Goal: Task Accomplishment & Management: Complete application form

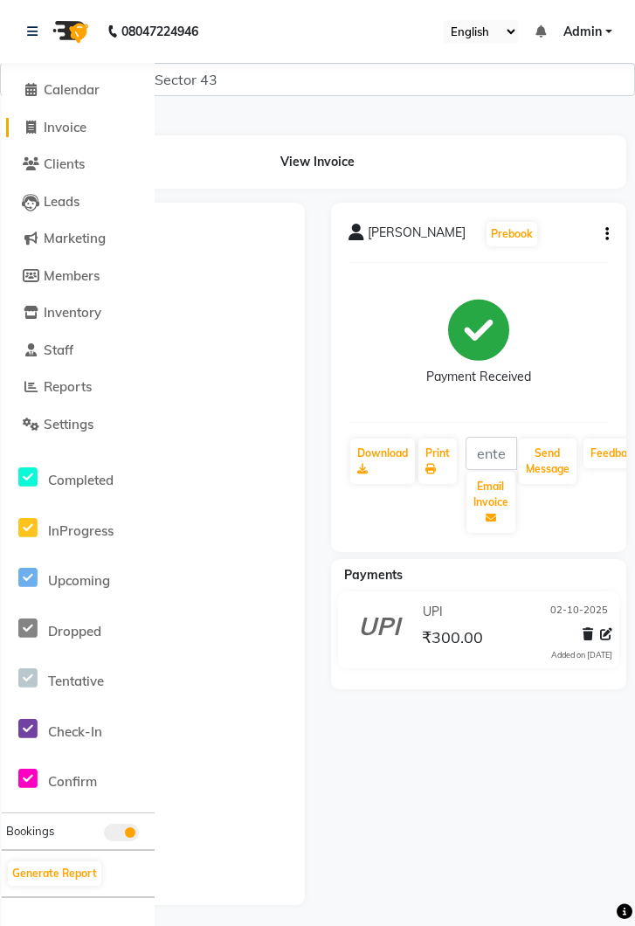
click at [83, 135] on span "Invoice" at bounding box center [65, 127] width 43 height 17
select select "service"
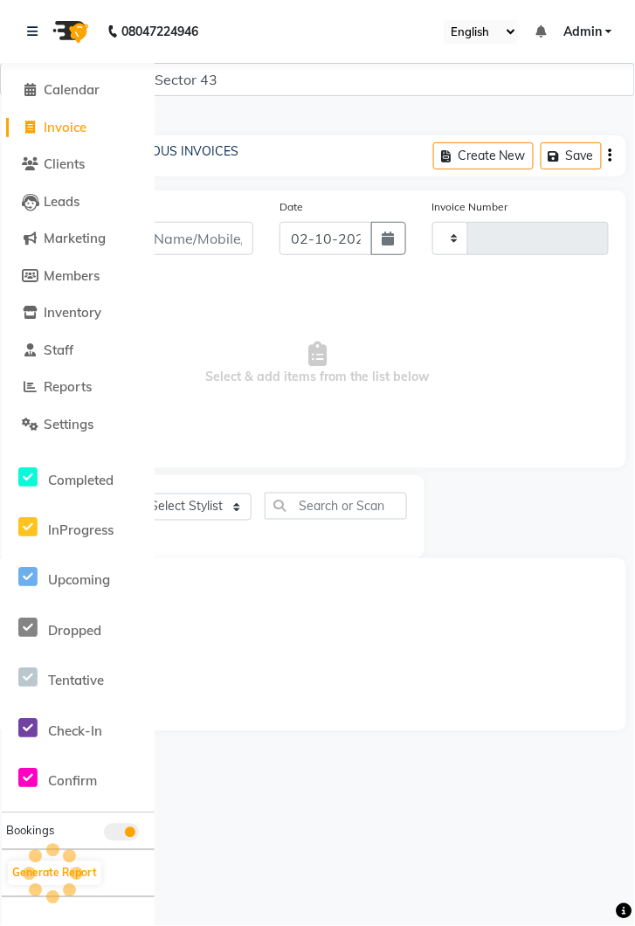
type input "4279"
select select "5694"
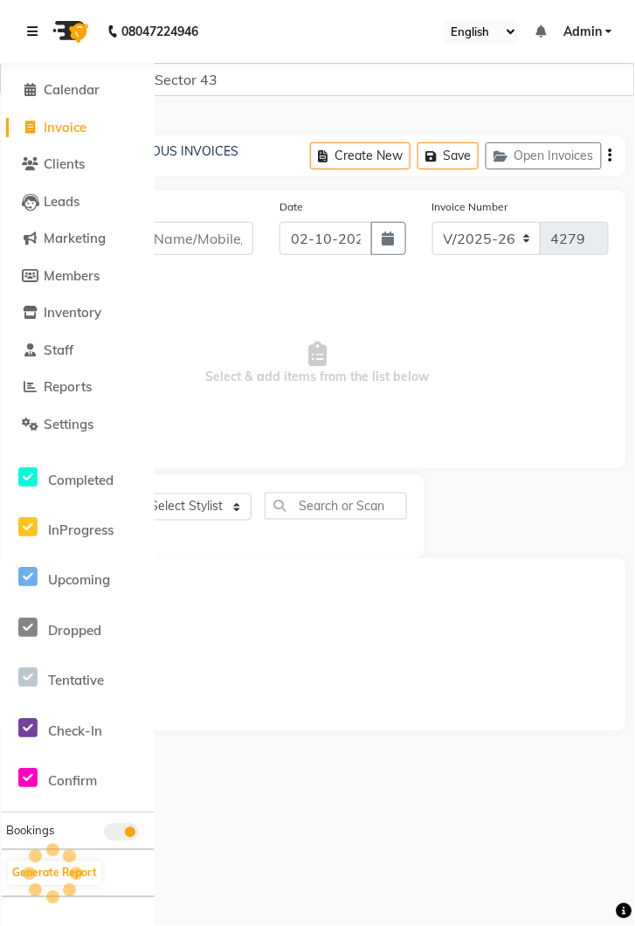
click at [30, 31] on icon at bounding box center [32, 31] width 10 height 12
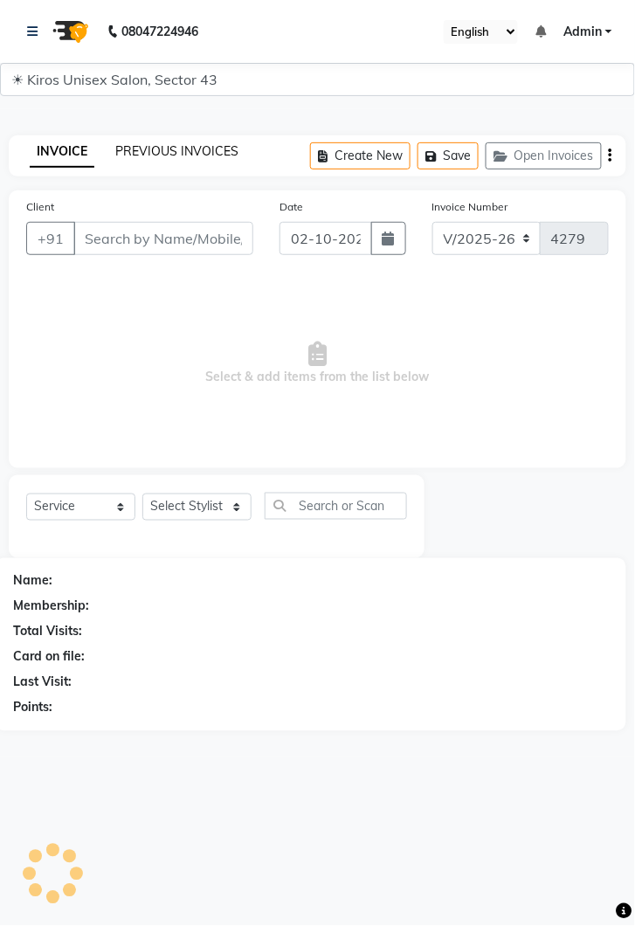
click at [211, 146] on link "PREVIOUS INVOICES" at bounding box center [176, 151] width 123 height 16
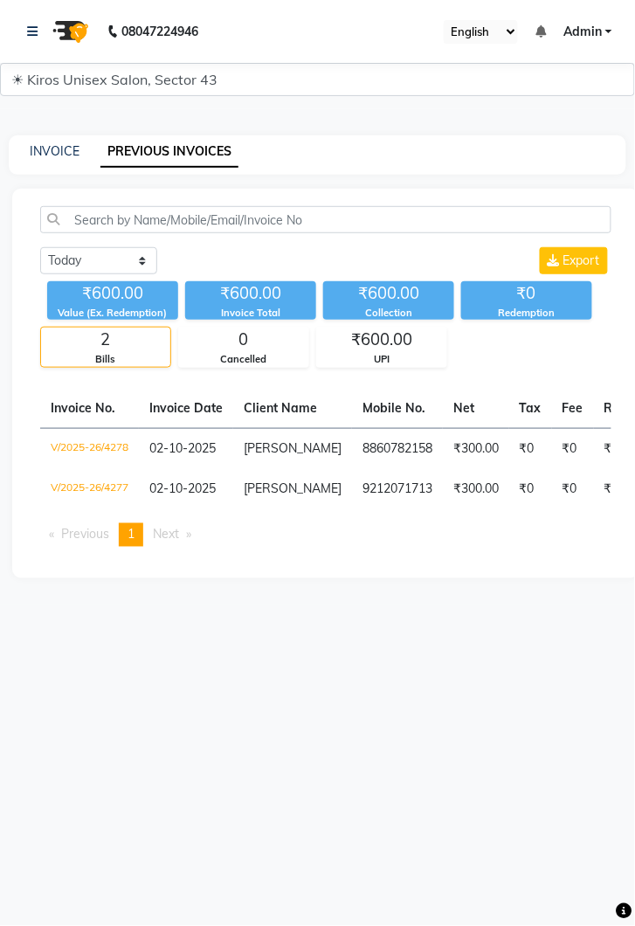
click at [4, 920] on div "08047224946 Select Location × Kiros Unisex Salon, Sector 43 English ENGLISH Esp…" at bounding box center [317, 463] width 635 height 926
click at [52, 50] on img at bounding box center [69, 31] width 49 height 49
click at [45, 38] on img at bounding box center [69, 31] width 49 height 49
click at [33, 27] on icon at bounding box center [32, 31] width 10 height 12
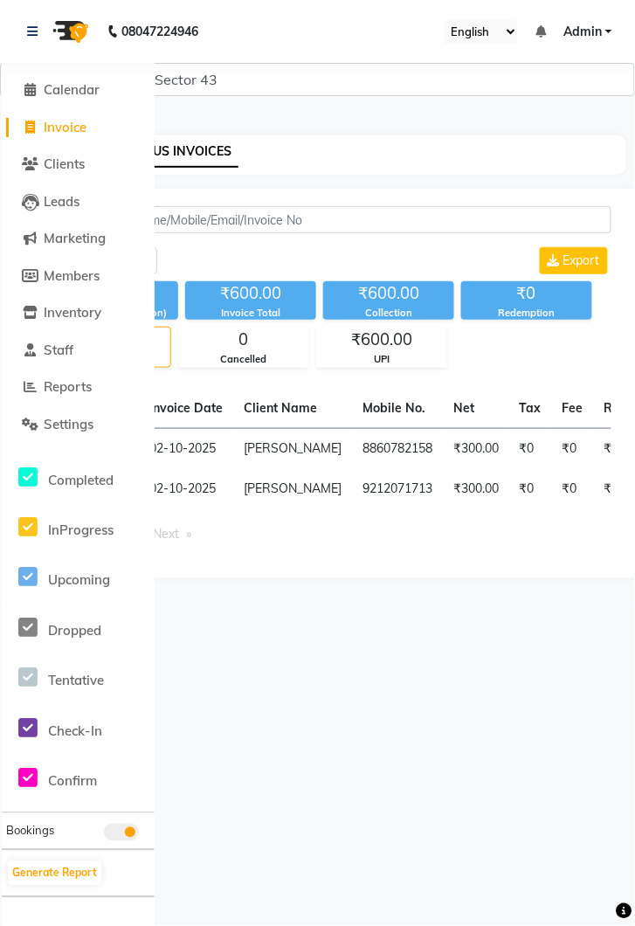
click at [75, 133] on span "Invoice" at bounding box center [65, 127] width 43 height 17
select select "service"
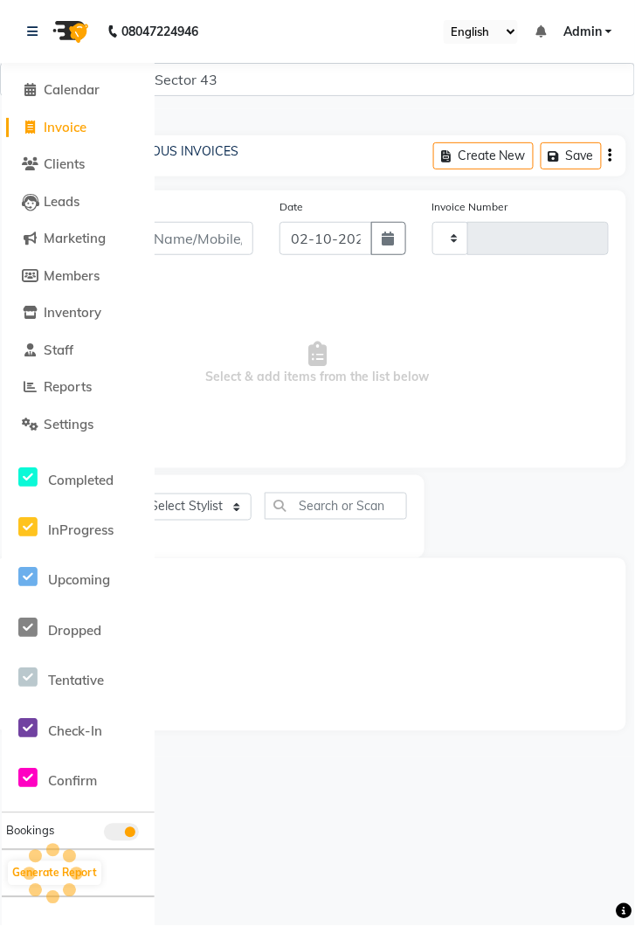
type input "4279"
select select "5694"
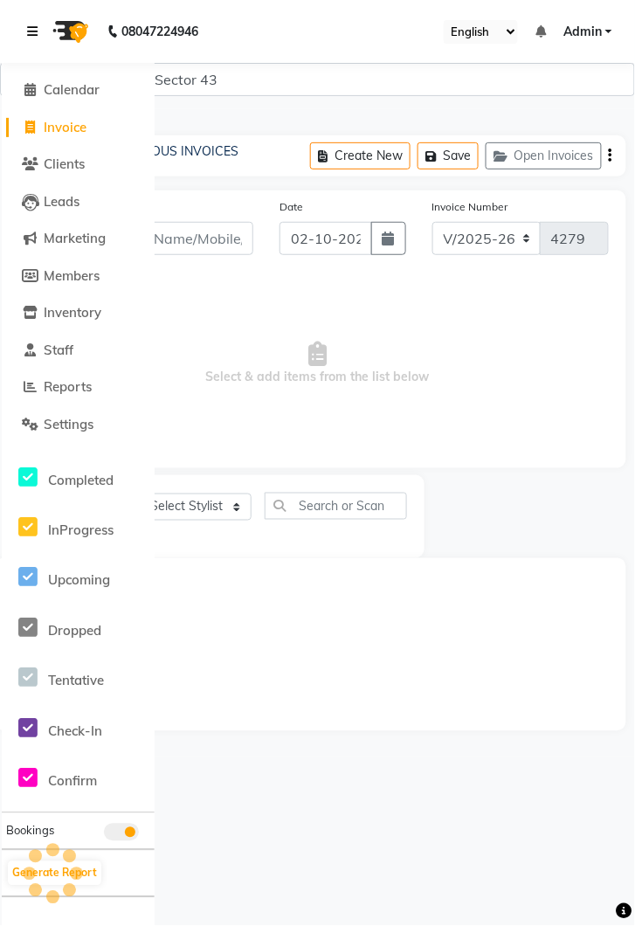
click at [36, 38] on icon at bounding box center [32, 31] width 10 height 12
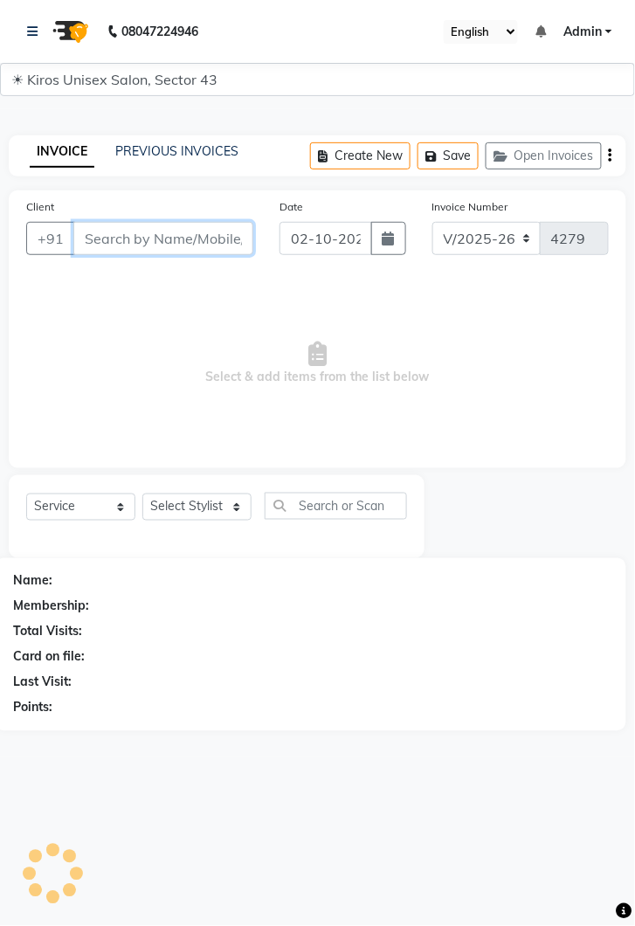
click at [169, 239] on input "Client" at bounding box center [163, 238] width 180 height 33
type input "9871389518"
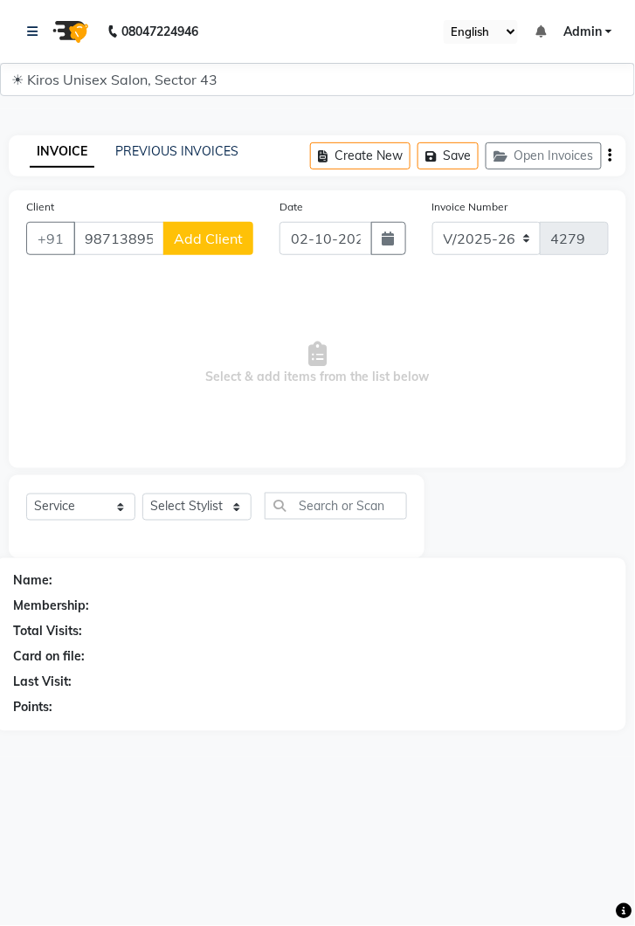
click at [219, 244] on span "Add Client" at bounding box center [208, 238] width 69 height 17
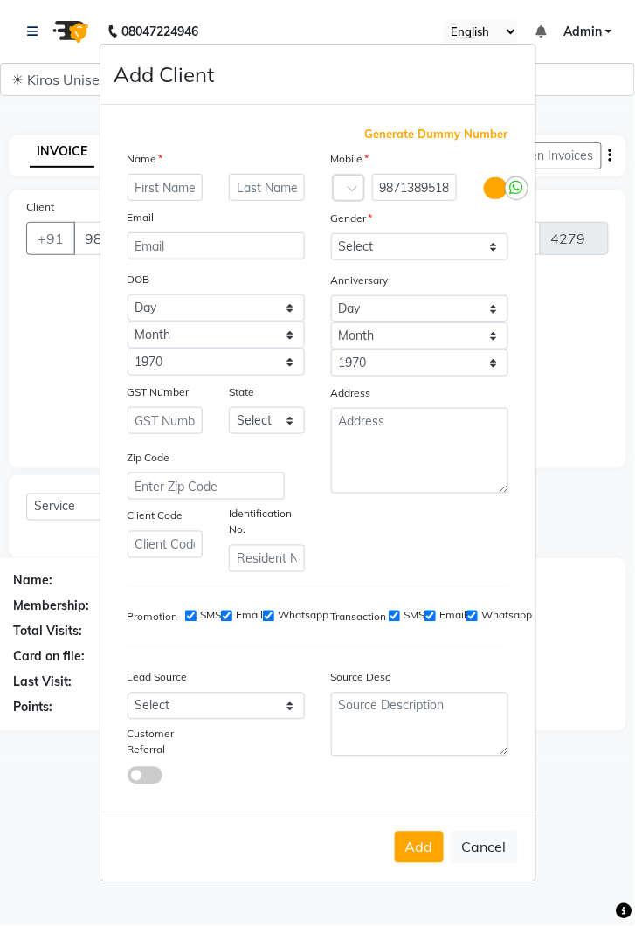
click at [51, 411] on ngb-modal-window "Add Client Generate Dummy Number Name Email DOB Day 01 02 03 04 05 06 07 08 09 …" at bounding box center [317, 463] width 635 height 926
click at [486, 864] on button "Cancel" at bounding box center [484, 847] width 67 height 33
select select
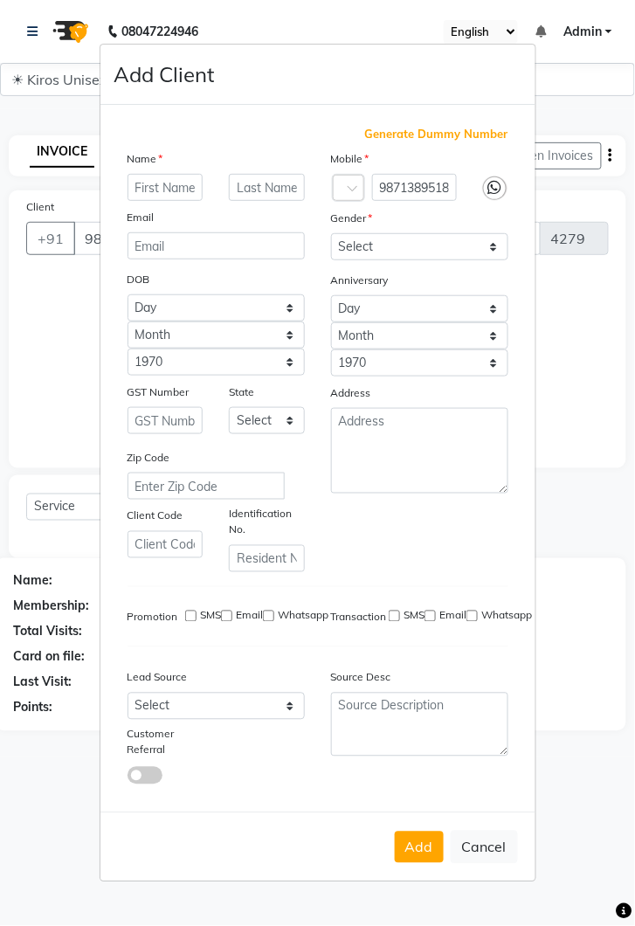
select select
checkbox input "false"
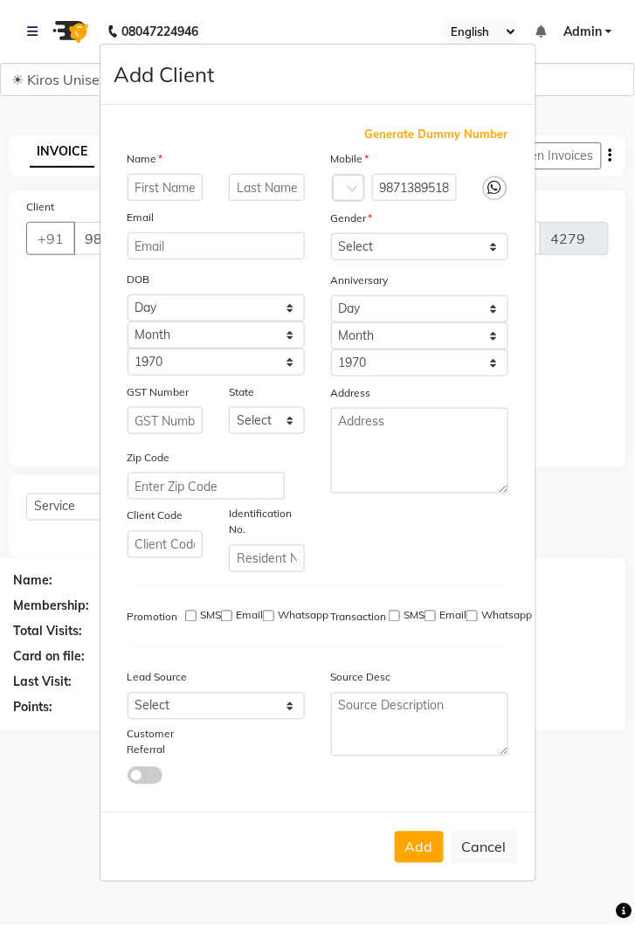
checkbox input "false"
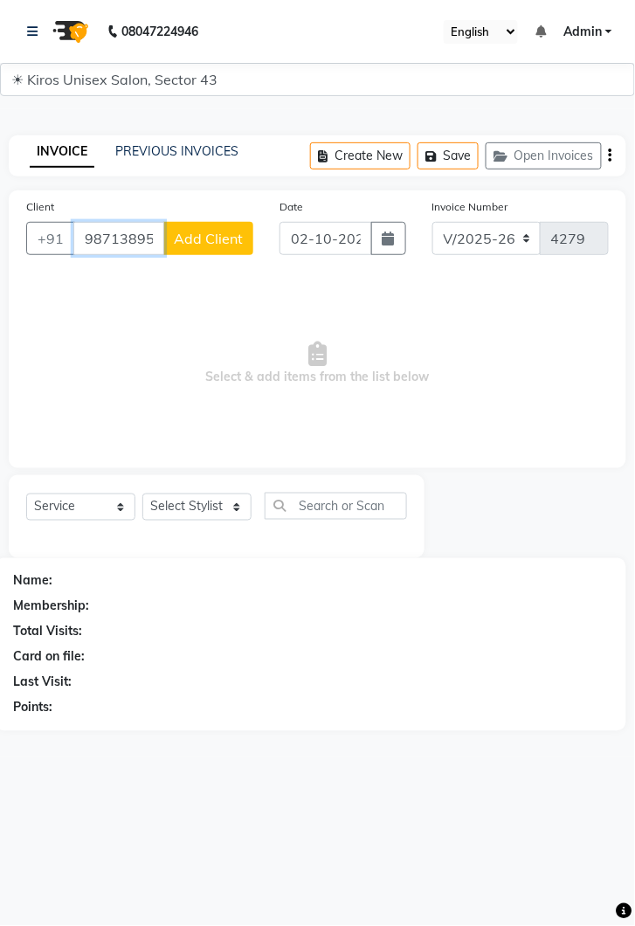
click at [152, 237] on input "9871389518" at bounding box center [118, 238] width 91 height 33
click at [150, 232] on input "9871389518" at bounding box center [118, 238] width 91 height 33
type input "98713895"
click at [170, 230] on button "Add Client" at bounding box center [208, 238] width 90 height 33
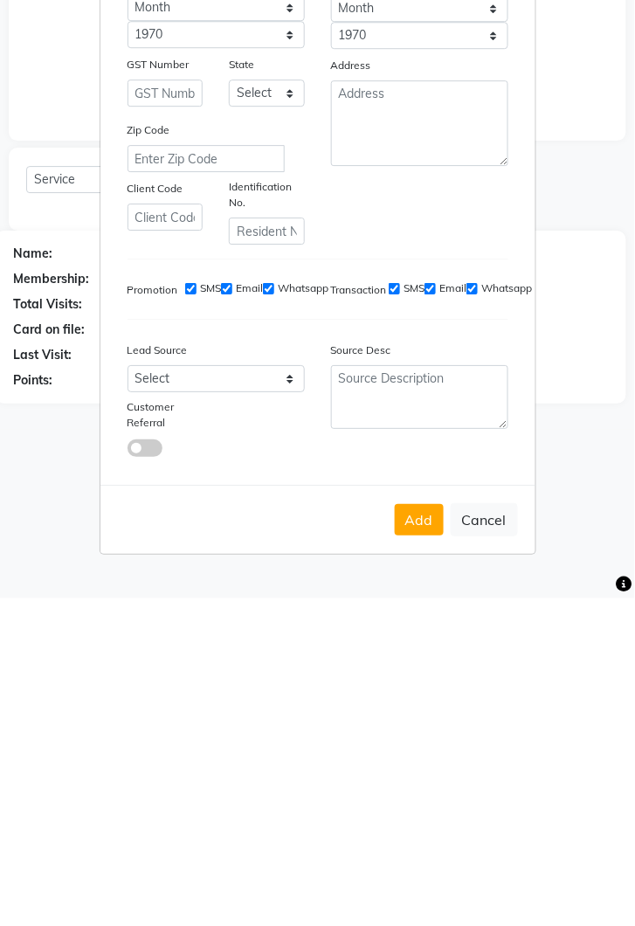
scroll to position [76, 0]
click at [506, 831] on button "Cancel" at bounding box center [484, 847] width 67 height 33
select select
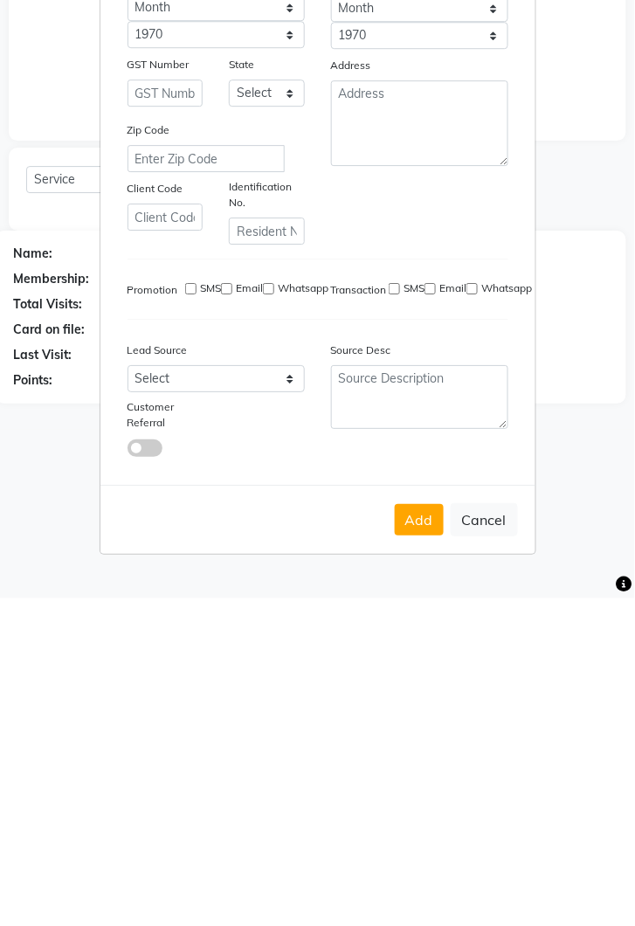
select select
checkbox input "false"
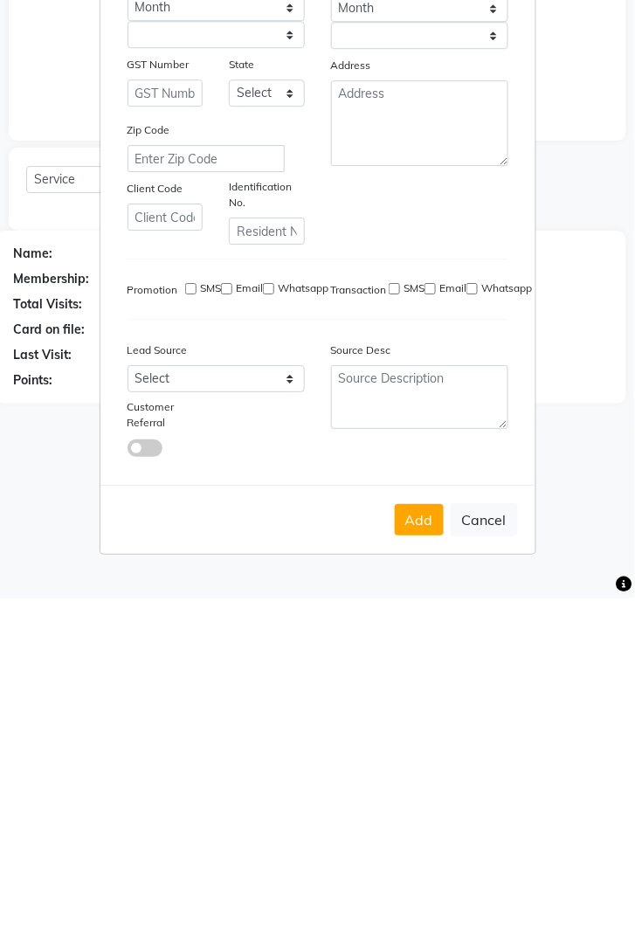
checkbox input "false"
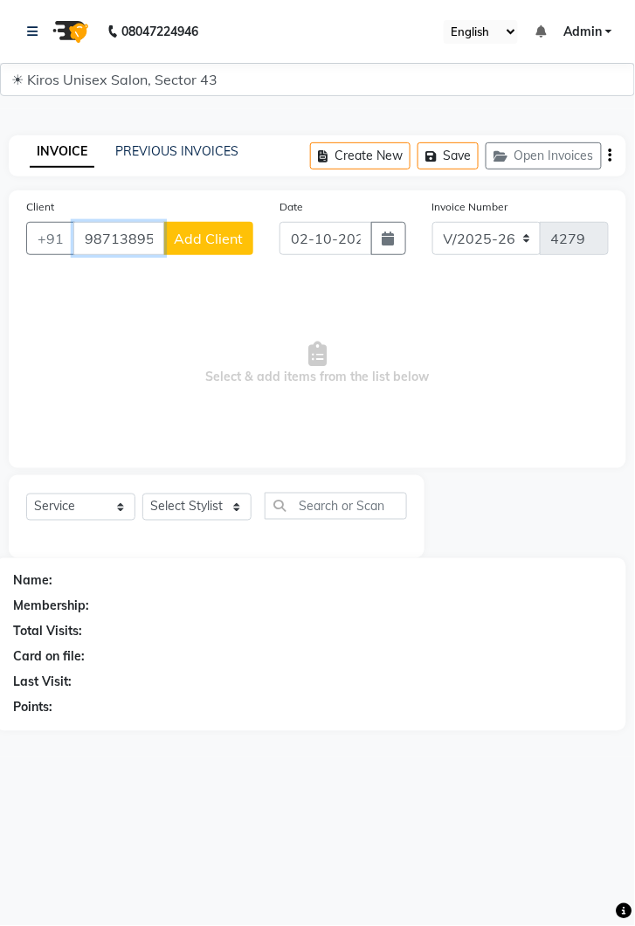
click at [164, 242] on input "98713895" at bounding box center [118, 238] width 91 height 33
type input "9"
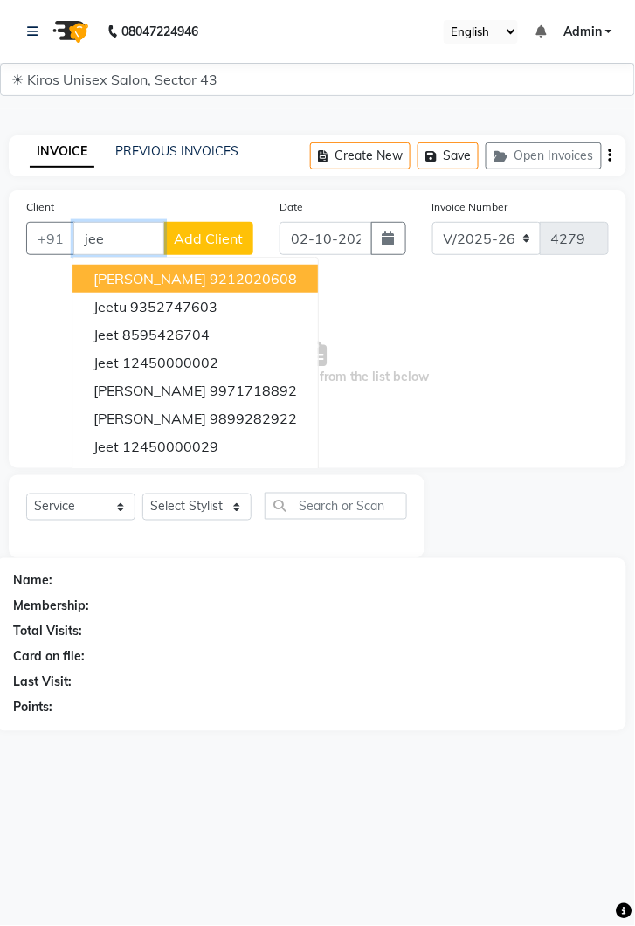
click at [204, 360] on ngb-highlight "12450000002" at bounding box center [170, 362] width 96 height 17
type input "12450000002"
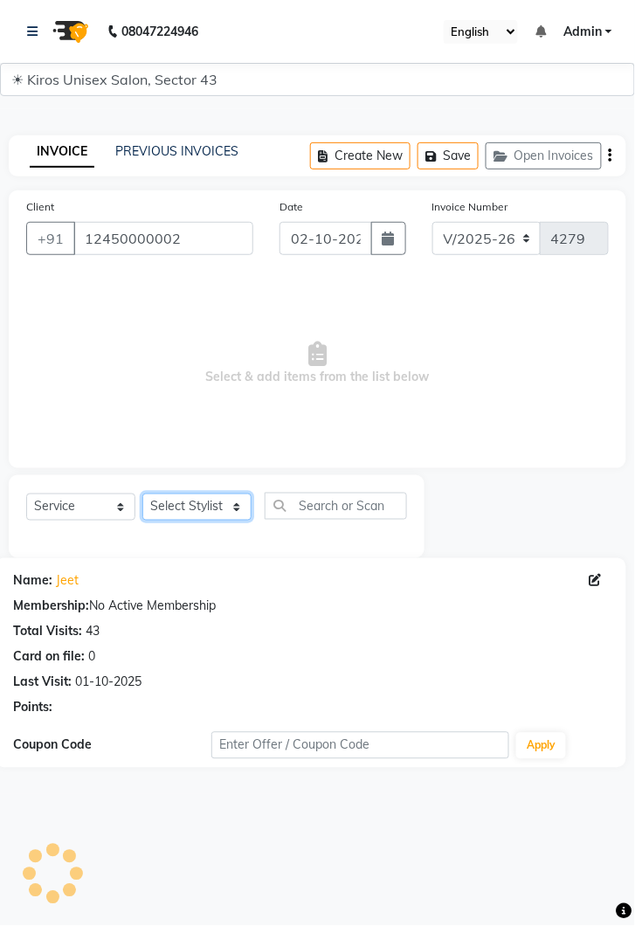
click at [246, 503] on select "Select Stylist [PERSON_NAME] [PERSON_NAME] Jeet Lalit Lamu [PERSON_NAME] [PERSO…" at bounding box center [196, 507] width 109 height 27
select select "67564"
click at [142, 494] on select "Select Stylist [PERSON_NAME] [PERSON_NAME] Jeet Lalit Lamu [PERSON_NAME] [PERSO…" at bounding box center [196, 507] width 109 height 27
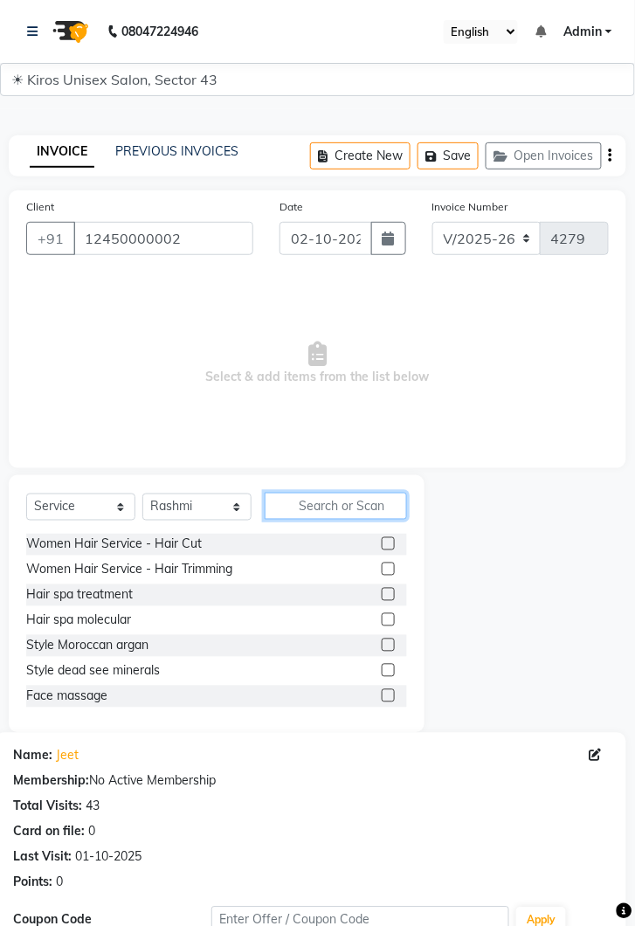
click at [344, 501] on input "text" at bounding box center [336, 506] width 142 height 27
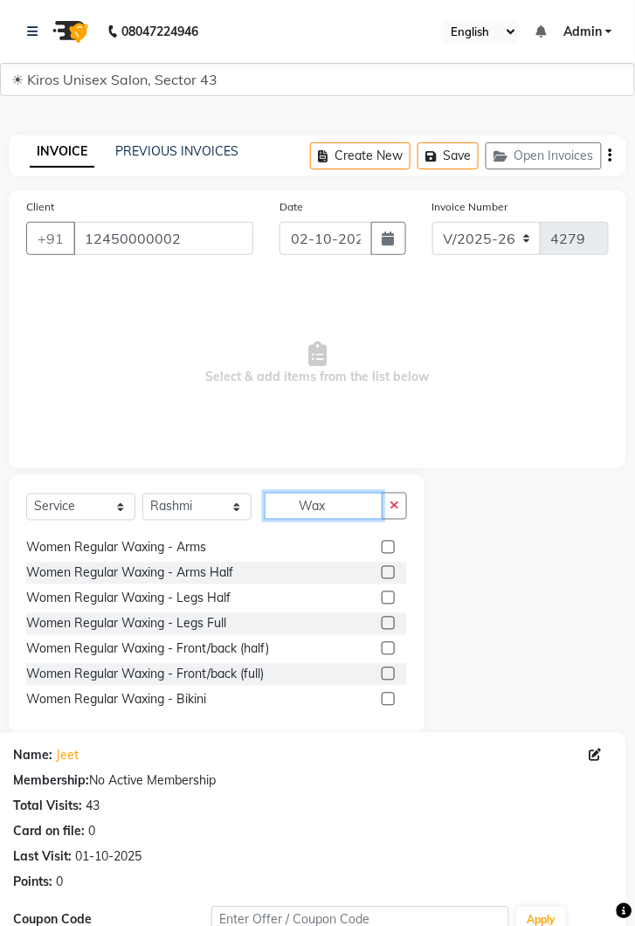
scroll to position [0, 0]
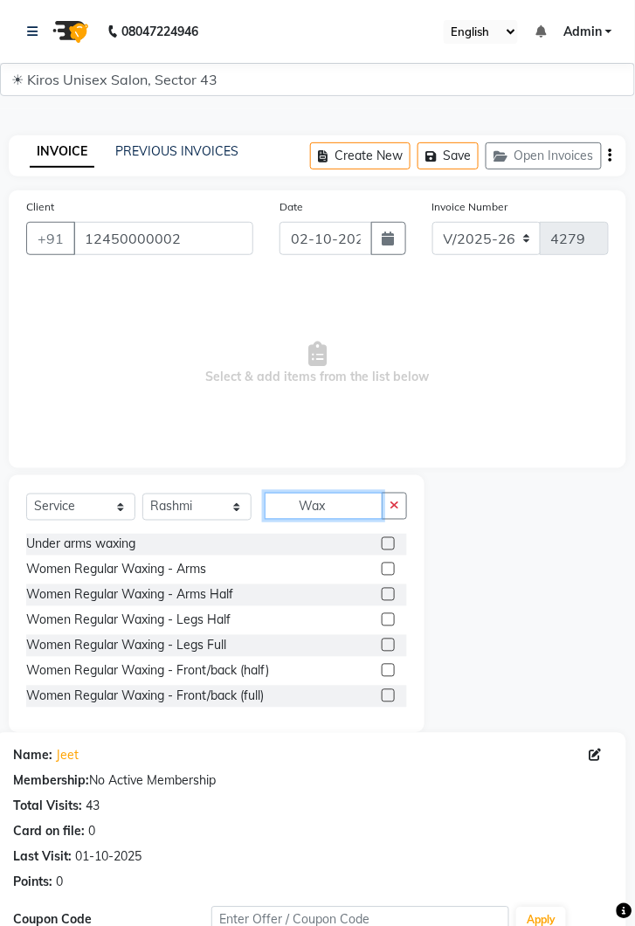
type input "Wax"
click at [387, 569] on label at bounding box center [388, 569] width 13 height 13
click at [387, 569] on input "checkbox" at bounding box center [387, 569] width 11 height 11
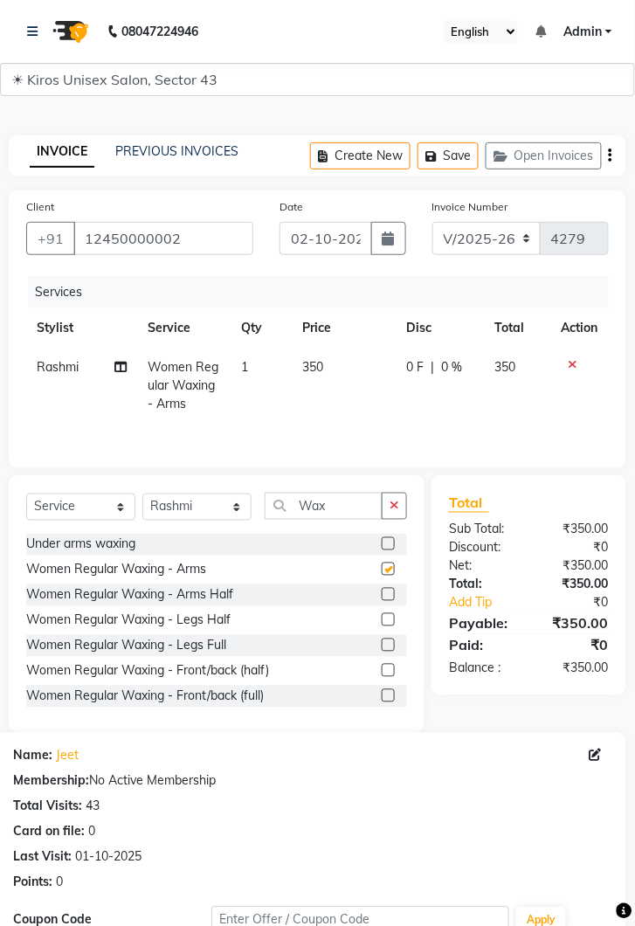
checkbox input "false"
click at [341, 372] on td "350" at bounding box center [344, 386] width 104 height 76
select select "67564"
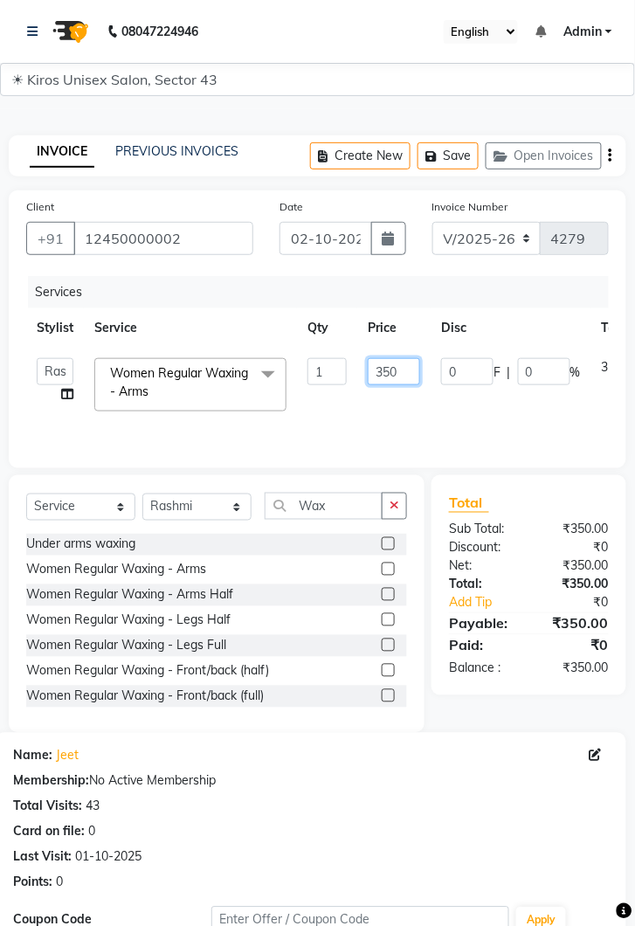
click at [405, 370] on input "350" at bounding box center [394, 371] width 52 height 27
type input "3"
type input "650"
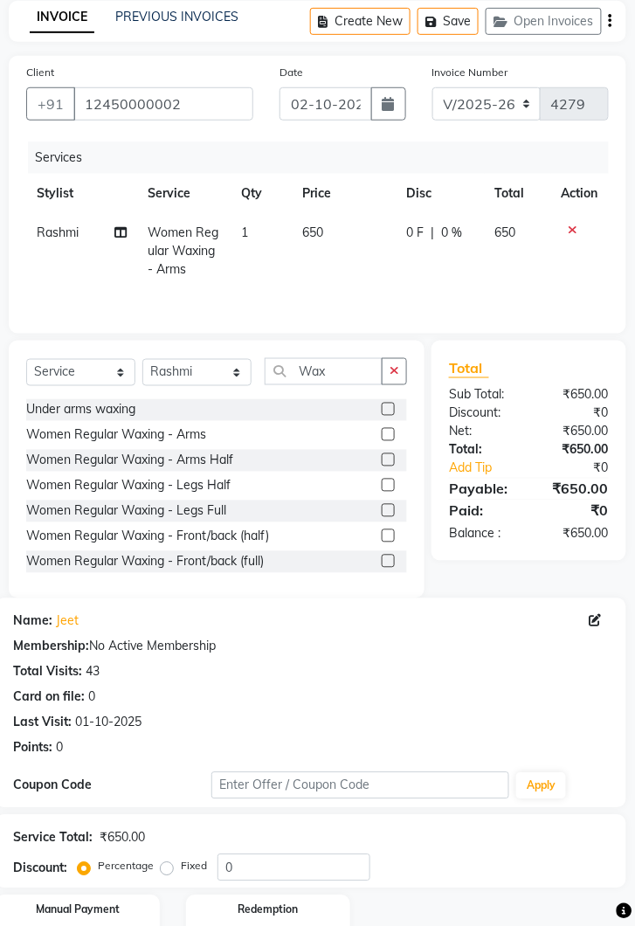
scroll to position [206, 0]
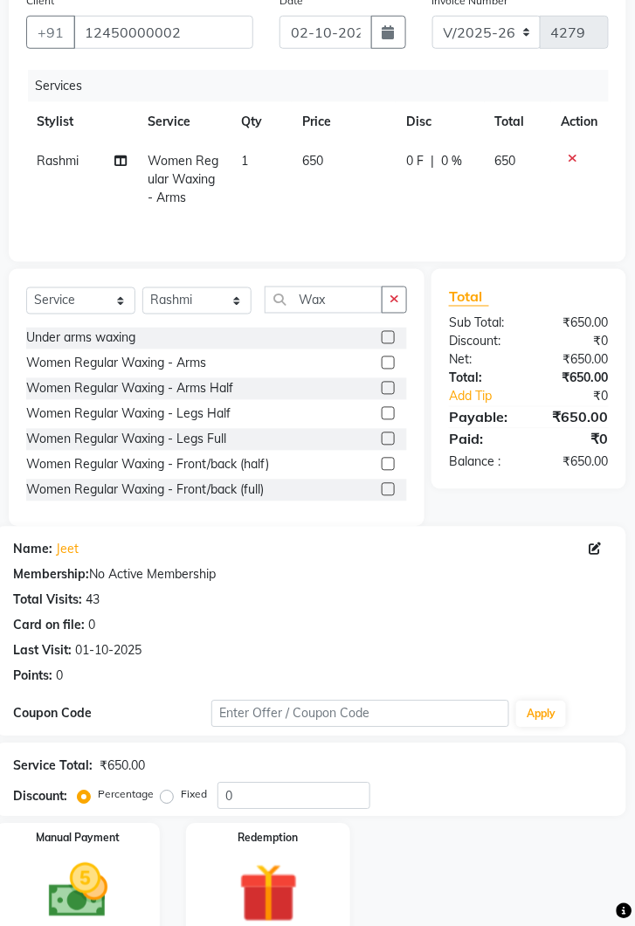
click at [137, 865] on div "Manual Payment" at bounding box center [78, 883] width 164 height 118
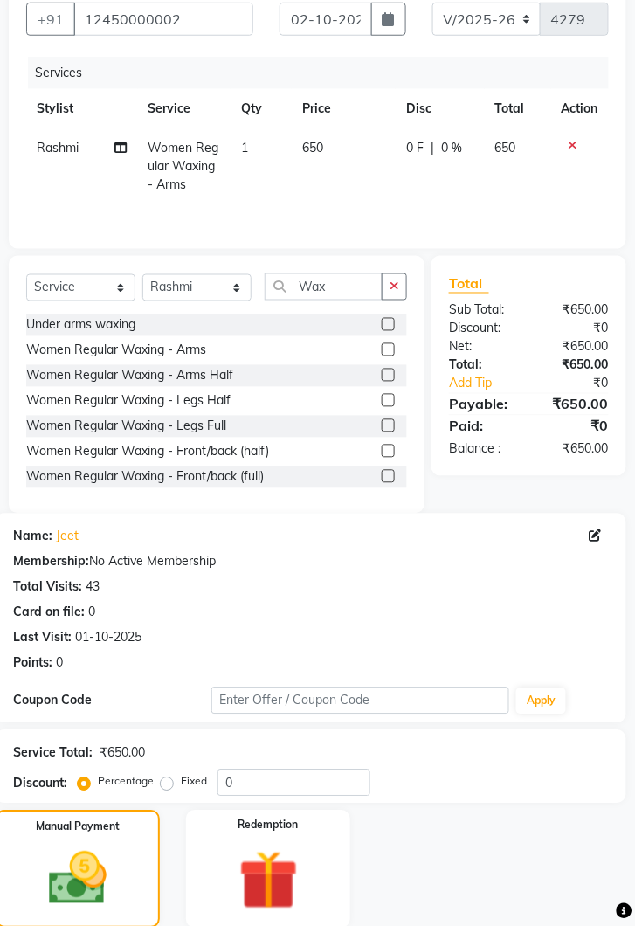
scroll to position [318, 0]
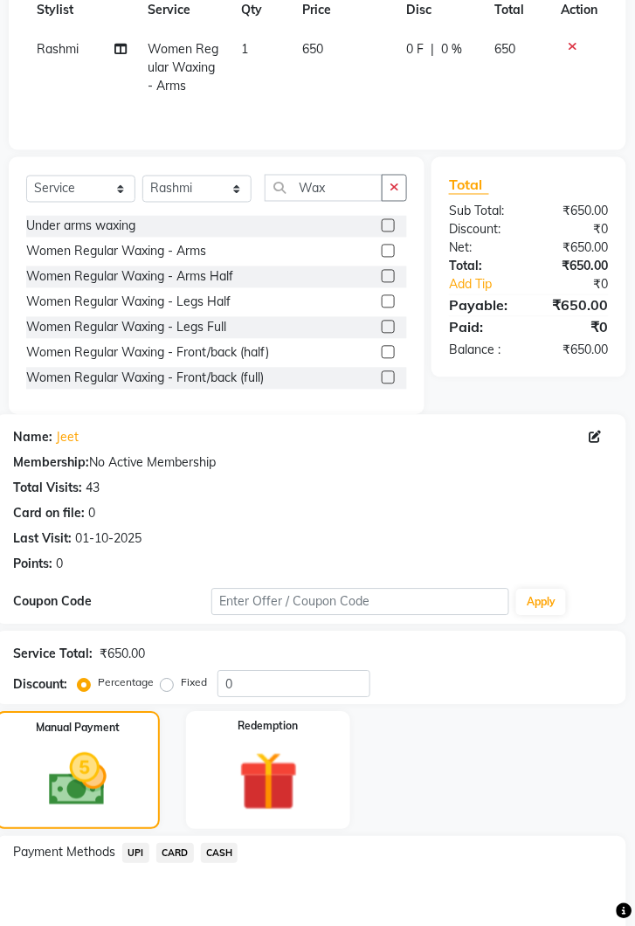
click at [236, 846] on span "CASH" at bounding box center [220, 854] width 38 height 20
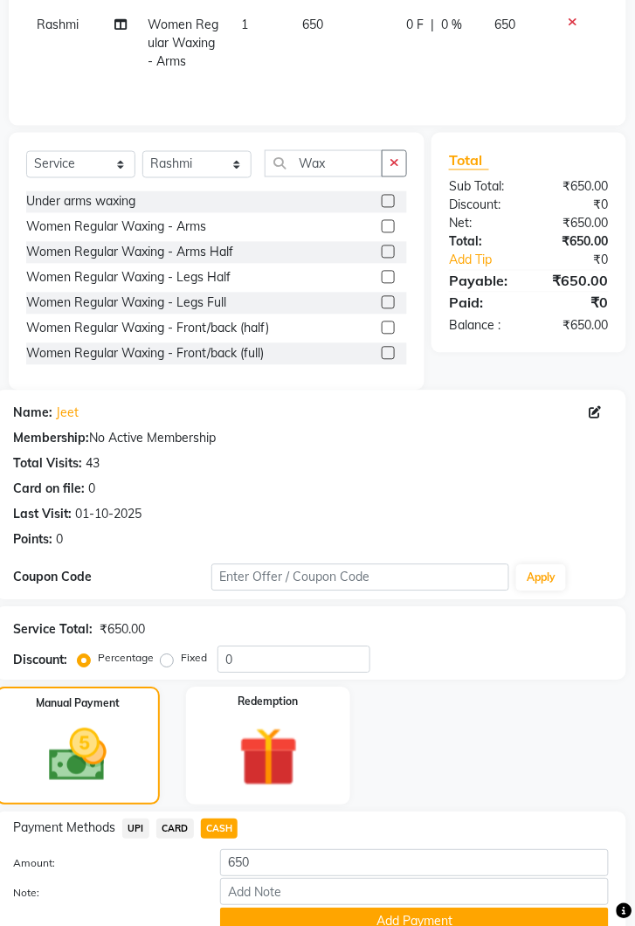
click at [402, 909] on button "Add Payment" at bounding box center [414, 922] width 389 height 27
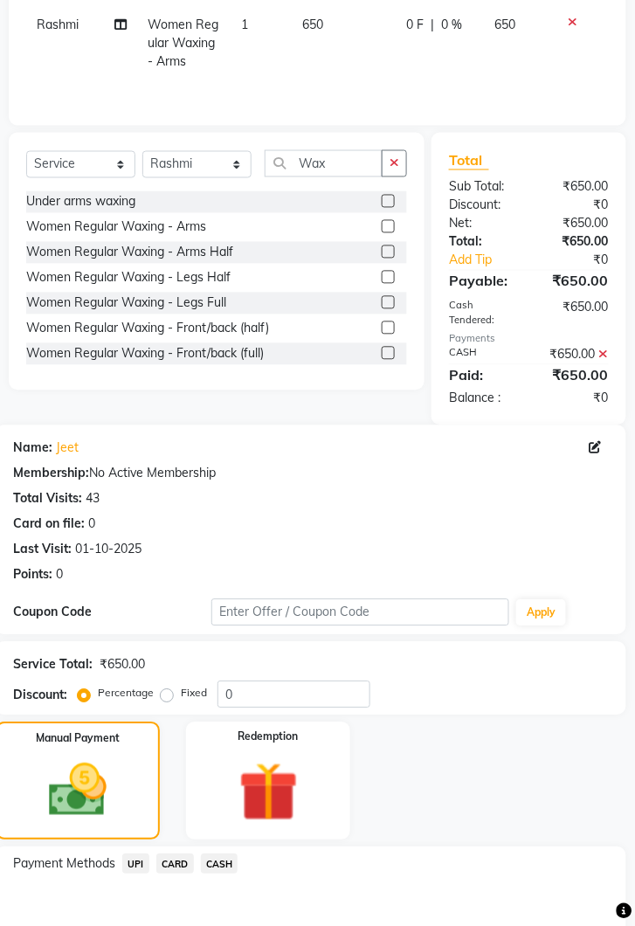
scroll to position [451, 0]
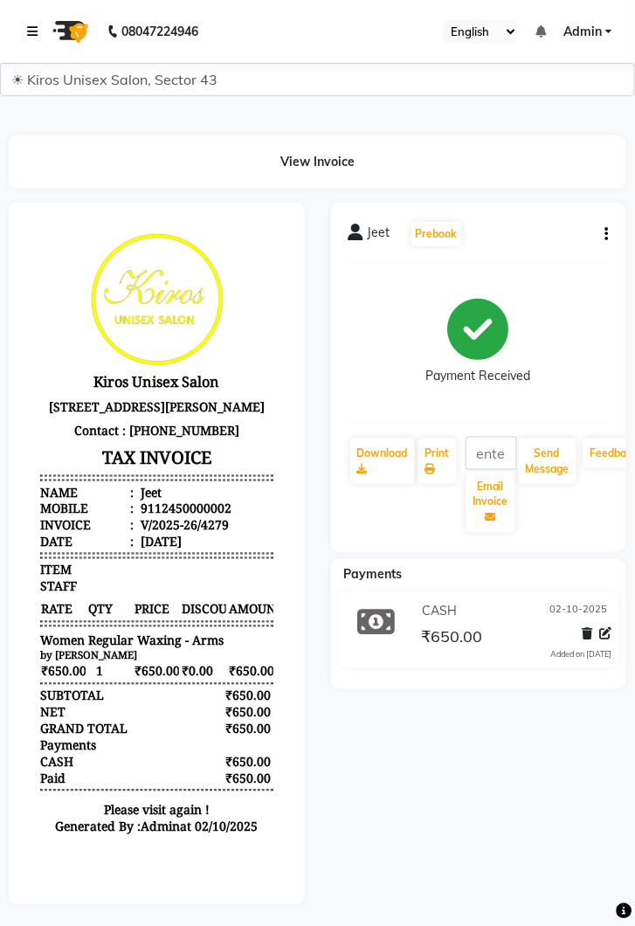
click at [36, 24] on link at bounding box center [35, 31] width 17 height 49
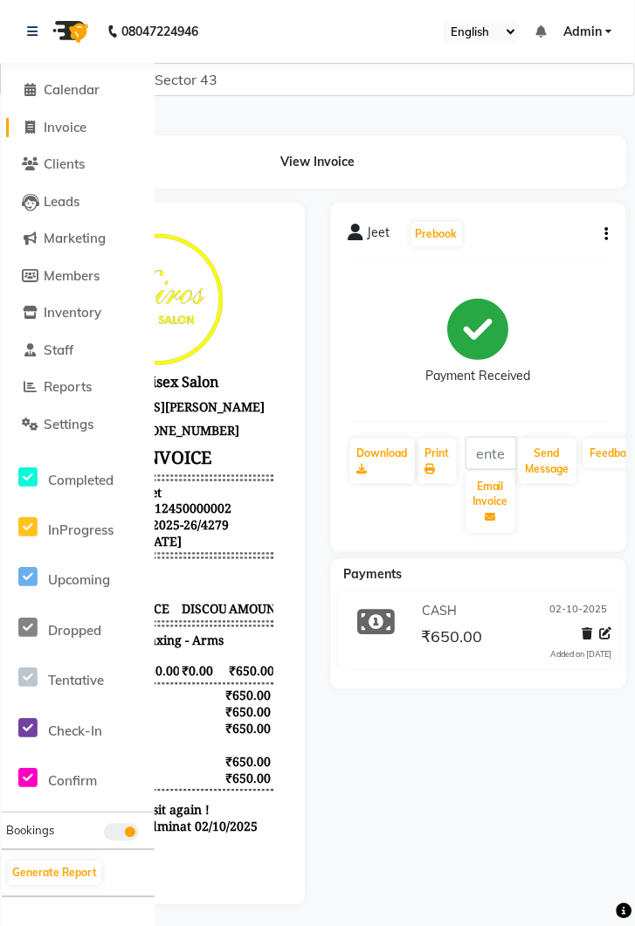
click at [80, 128] on span "Invoice" at bounding box center [65, 127] width 43 height 17
select select "service"
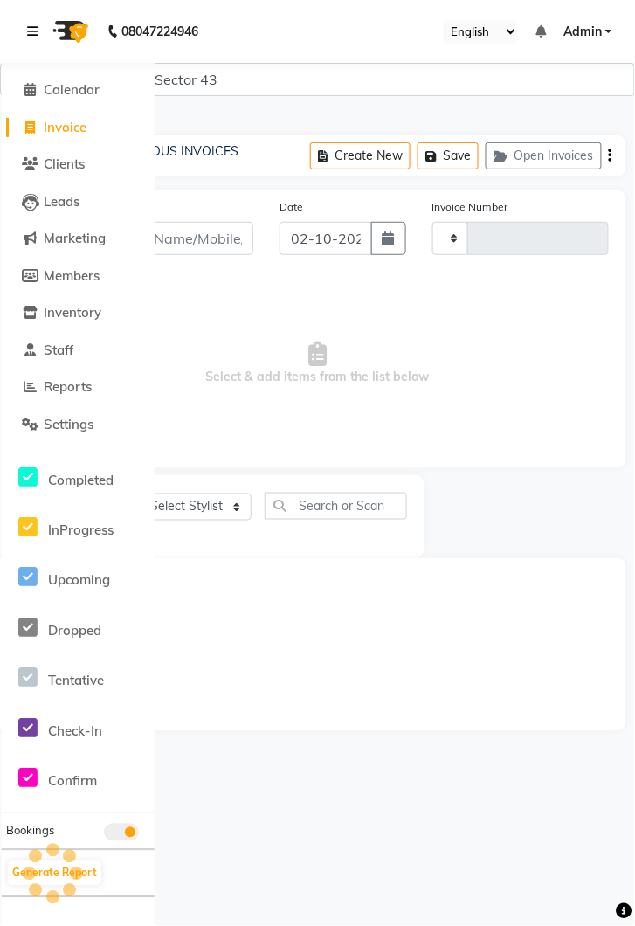
click at [33, 31] on icon at bounding box center [32, 31] width 10 height 12
type input "4280"
select select "5694"
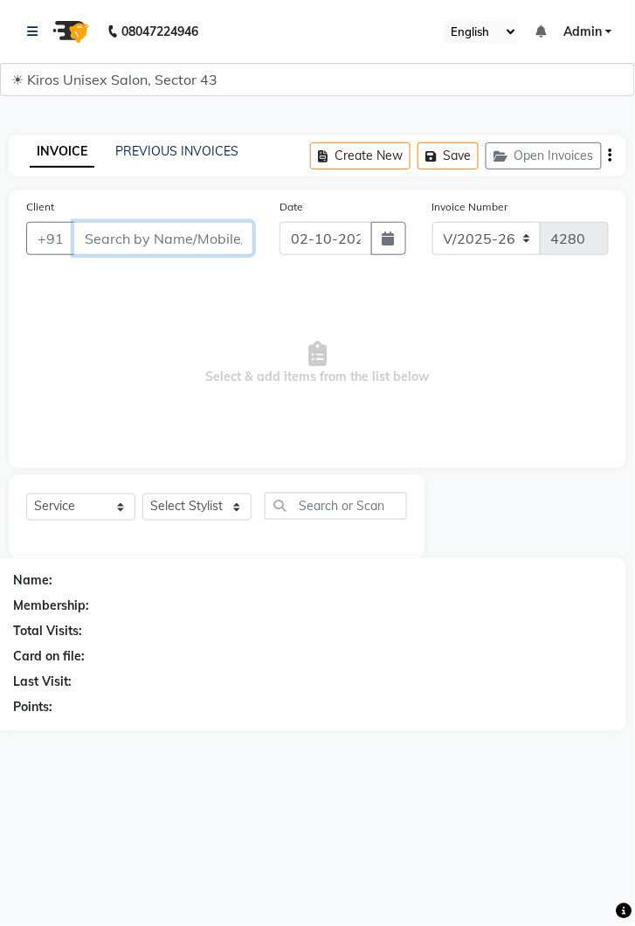
click at [187, 234] on input "Client" at bounding box center [163, 238] width 180 height 33
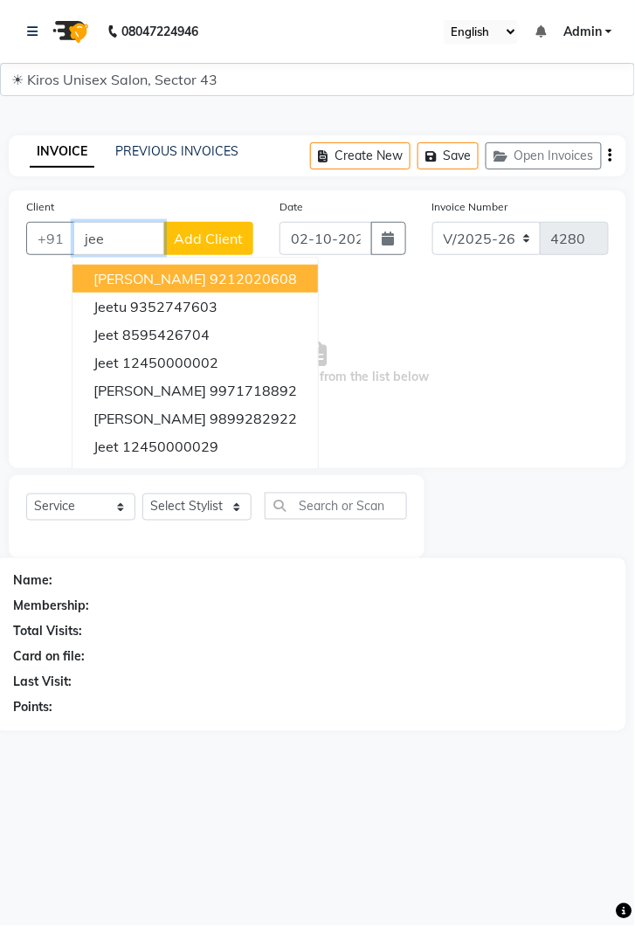
click at [170, 354] on ngb-highlight "12450000002" at bounding box center [170, 362] width 96 height 17
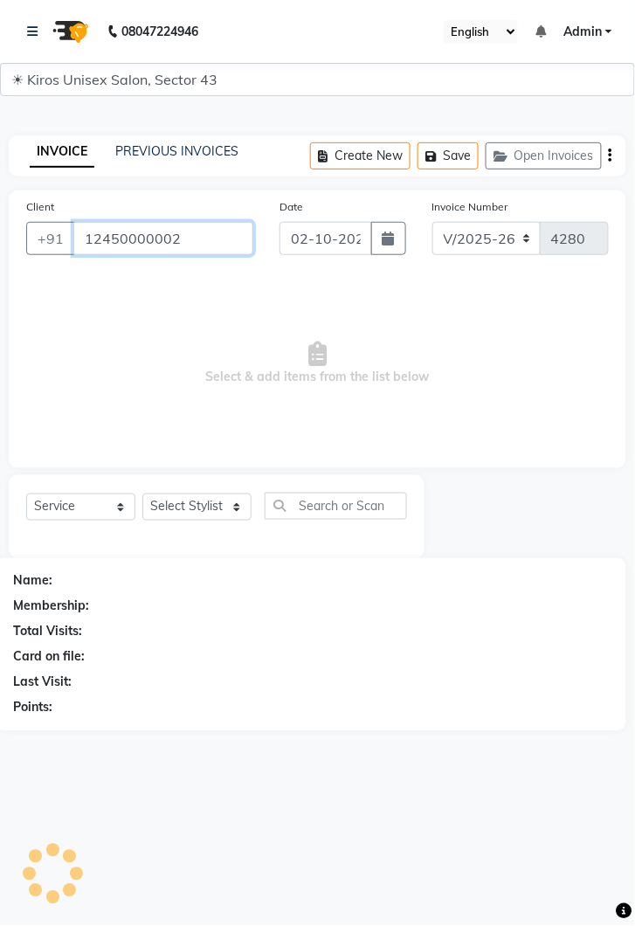
type input "12450000002"
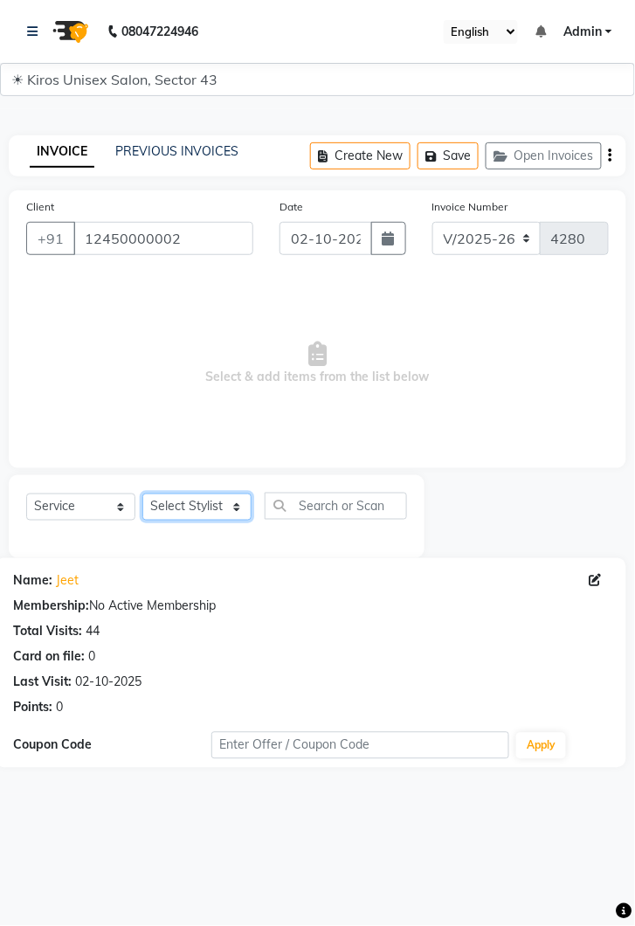
click at [232, 511] on select "Select Stylist [PERSON_NAME] [PERSON_NAME] Jeet Lalit Lamu [PERSON_NAME] [PERSO…" at bounding box center [196, 507] width 109 height 27
click at [239, 509] on select "Select Stylist [PERSON_NAME] [PERSON_NAME] Jeet Lalit Lamu [PERSON_NAME] [PERSO…" at bounding box center [196, 507] width 109 height 27
select select "39650"
click at [142, 494] on select "Select Stylist [PERSON_NAME] [PERSON_NAME] Jeet Lalit Lamu [PERSON_NAME] [PERSO…" at bounding box center [196, 507] width 109 height 27
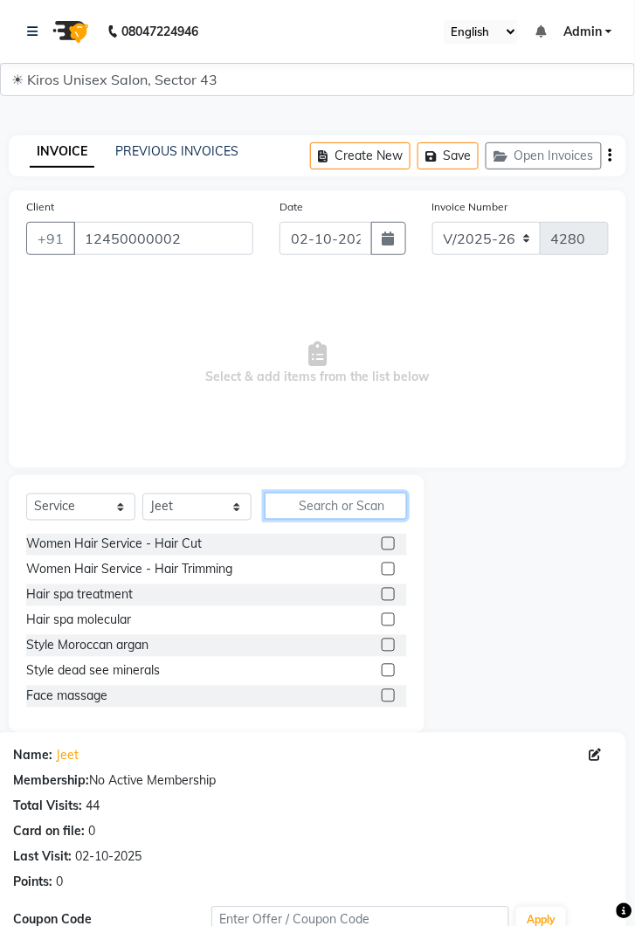
click at [339, 499] on input "text" at bounding box center [336, 506] width 142 height 27
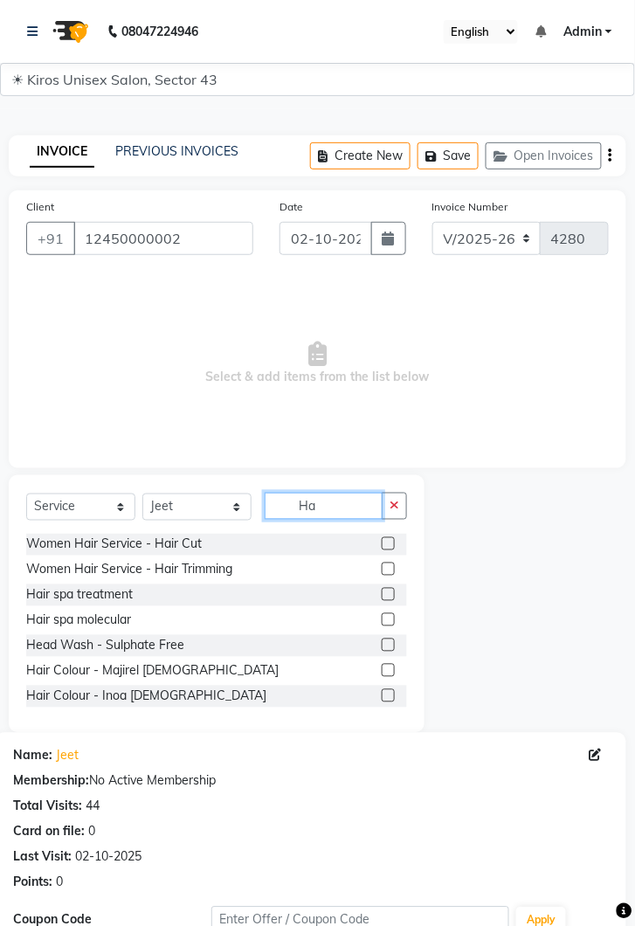
type input "H"
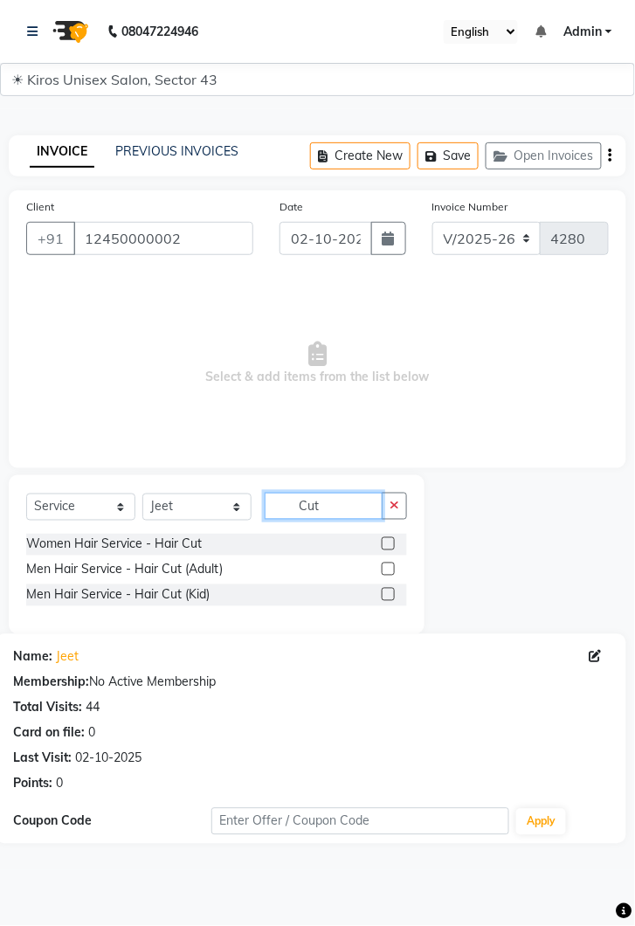
type input "Cut"
click at [387, 569] on label at bounding box center [388, 569] width 13 height 13
click at [387, 569] on input "checkbox" at bounding box center [387, 569] width 11 height 11
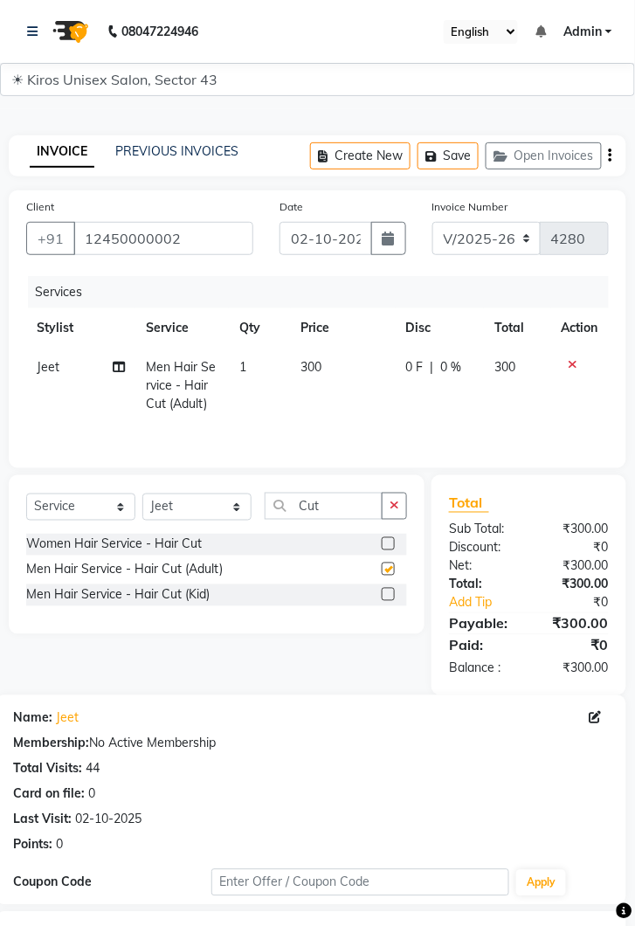
checkbox input "false"
click at [342, 501] on input "Cut" at bounding box center [324, 506] width 118 height 27
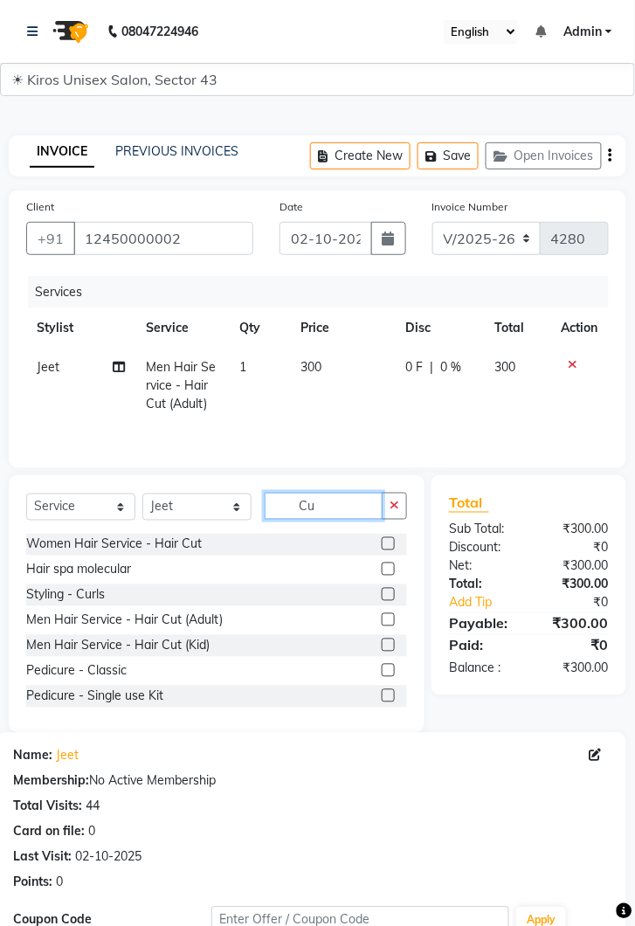
type input "C"
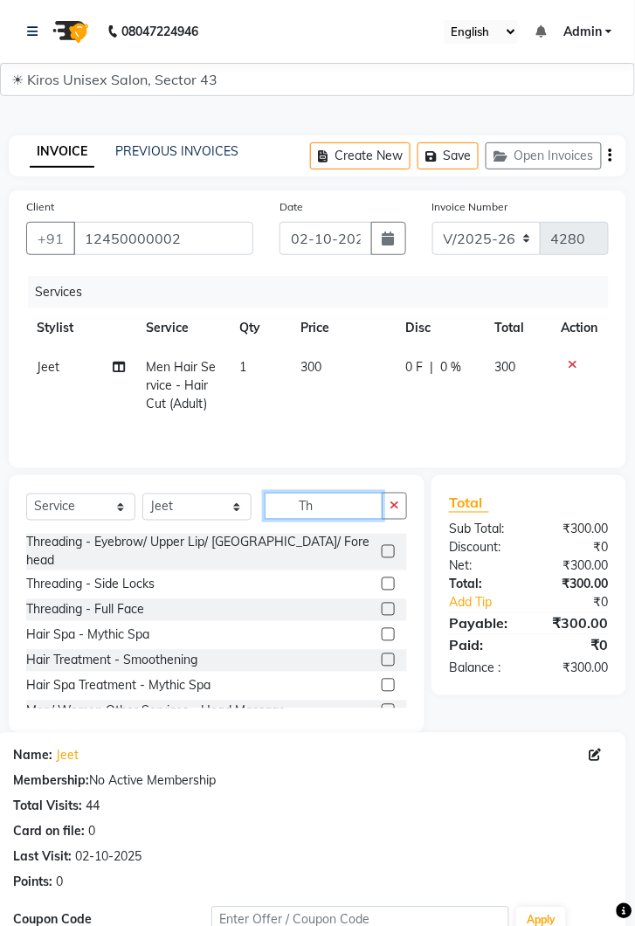
type input "Th"
click at [390, 545] on label at bounding box center [388, 551] width 13 height 13
click at [390, 547] on input "checkbox" at bounding box center [387, 552] width 11 height 11
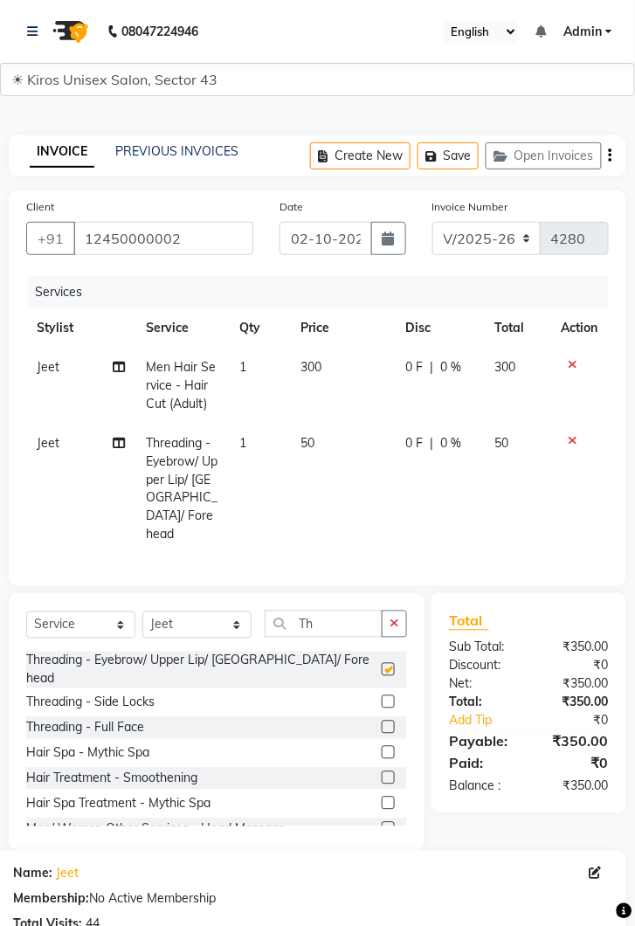
checkbox input "false"
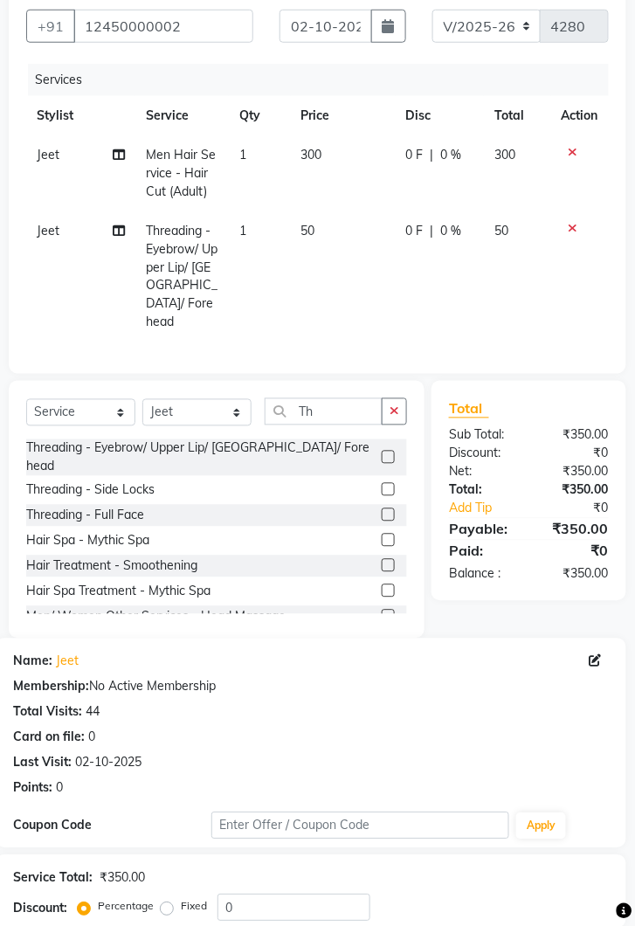
scroll to position [287, 0]
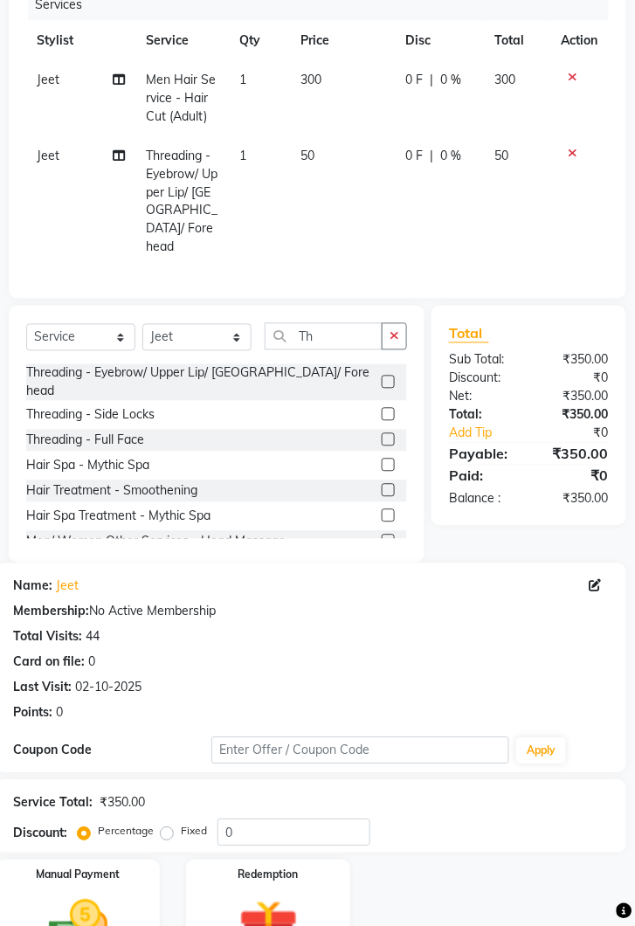
click at [123, 894] on img at bounding box center [78, 928] width 97 height 69
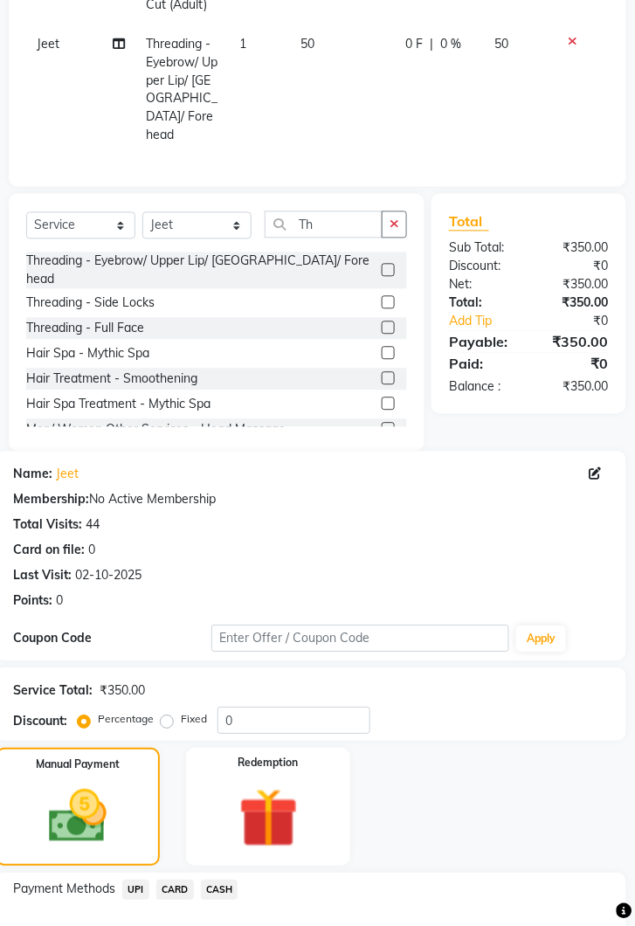
click at [185, 881] on span "CARD" at bounding box center [175, 891] width 38 height 20
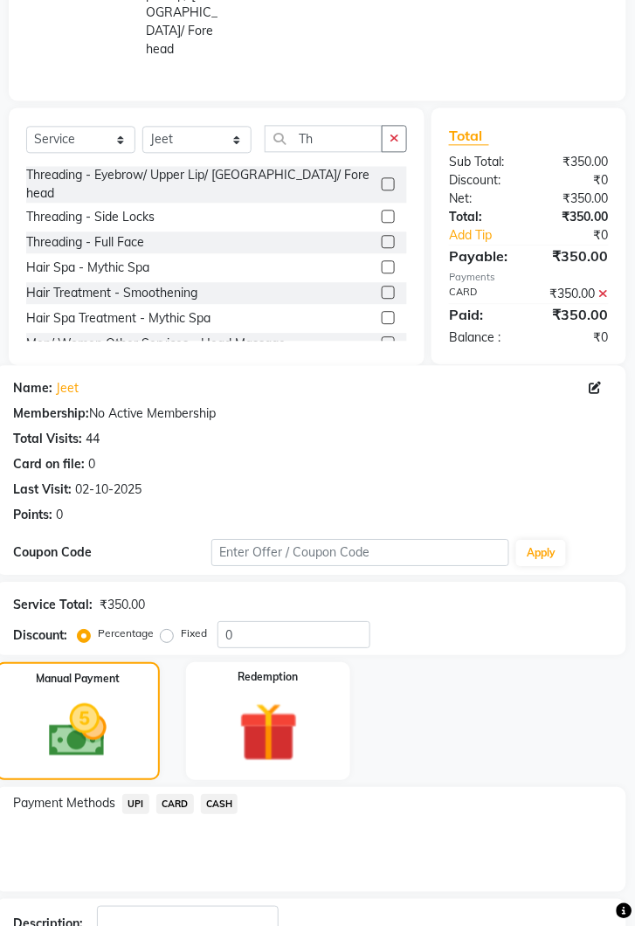
scroll to position [497, 0]
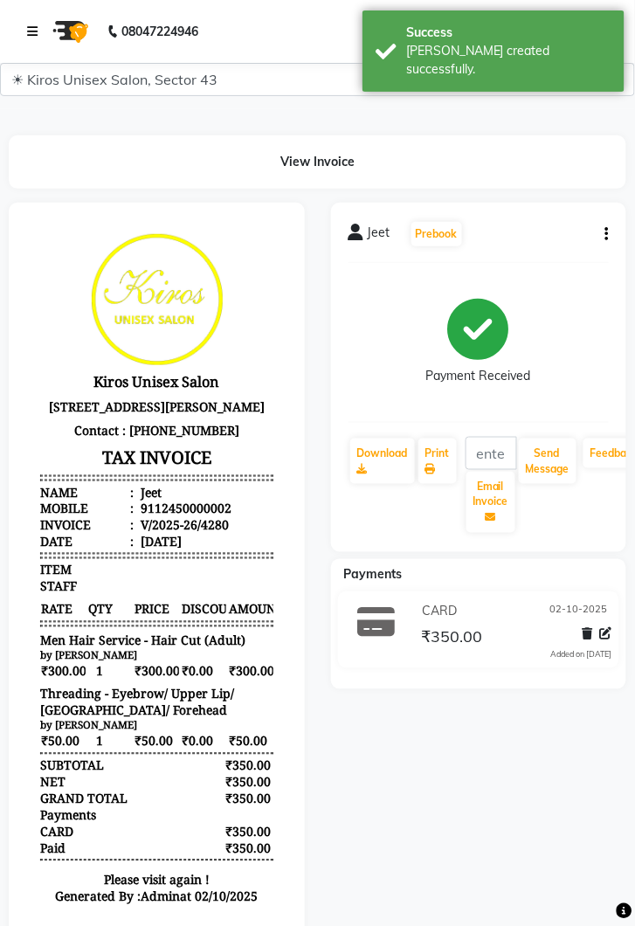
click at [28, 31] on icon at bounding box center [32, 31] width 10 height 12
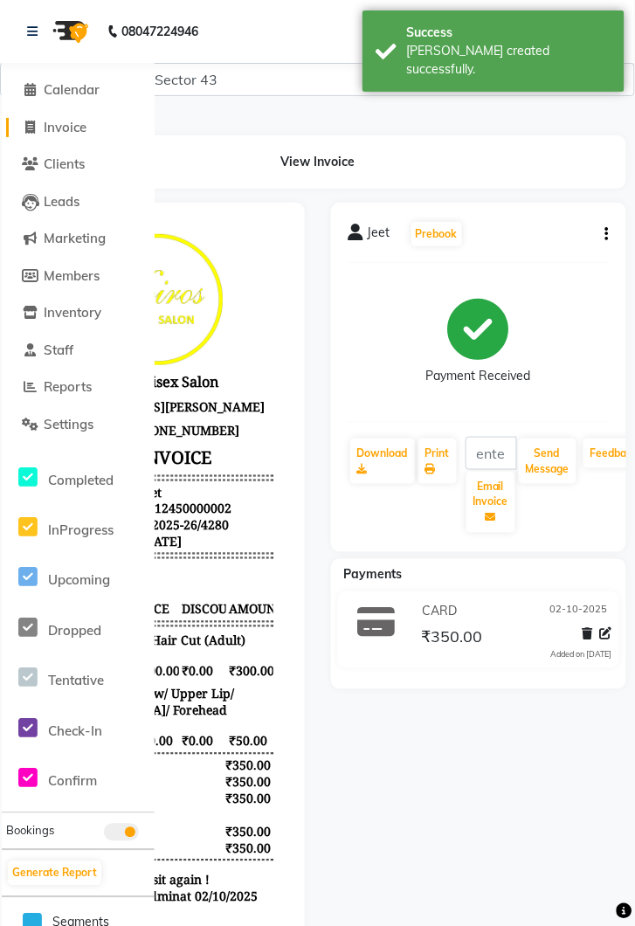
click at [79, 127] on span "Invoice" at bounding box center [65, 127] width 43 height 17
select select "service"
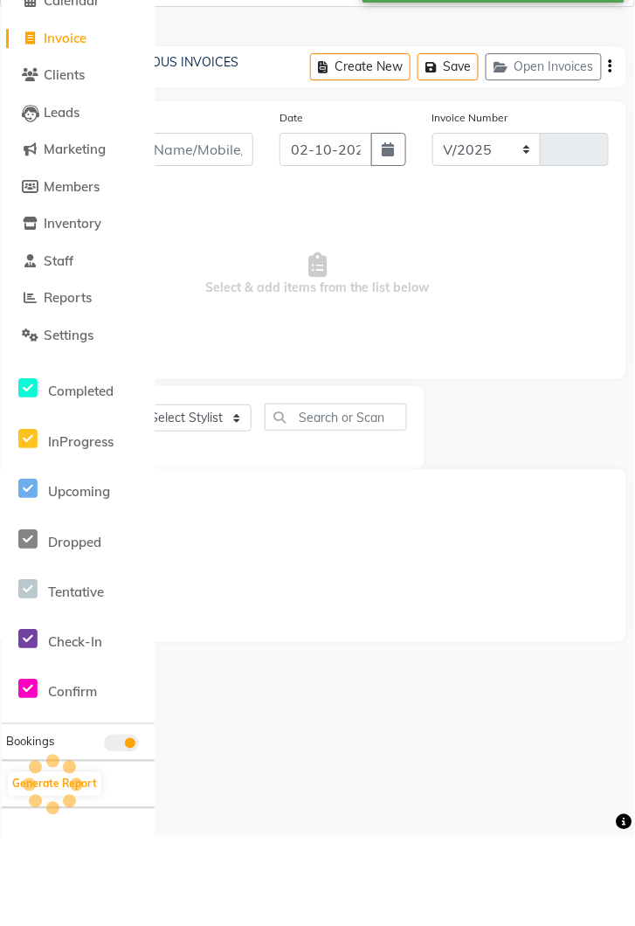
select select "5694"
type input "4281"
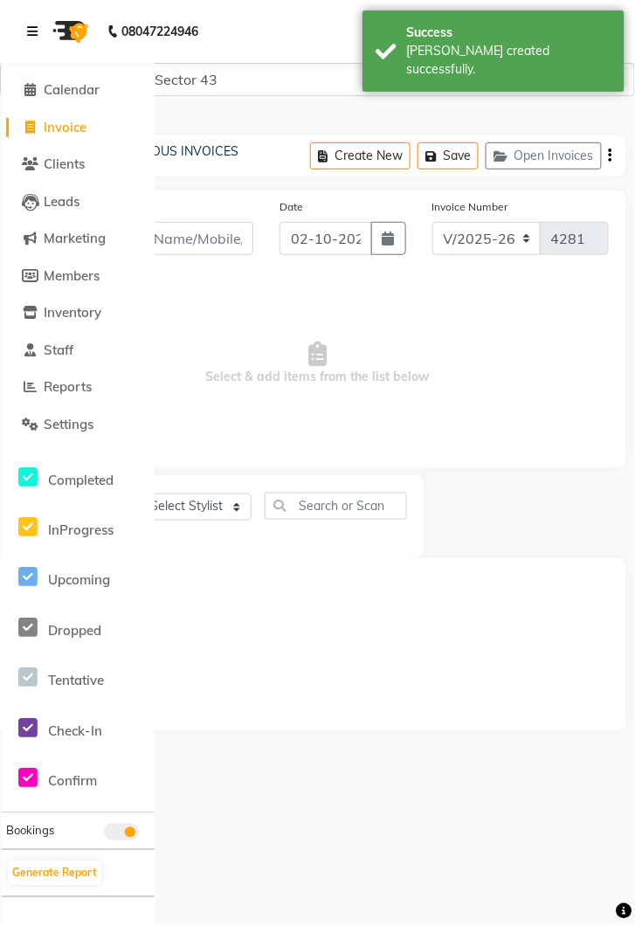
click at [33, 38] on link at bounding box center [35, 31] width 17 height 49
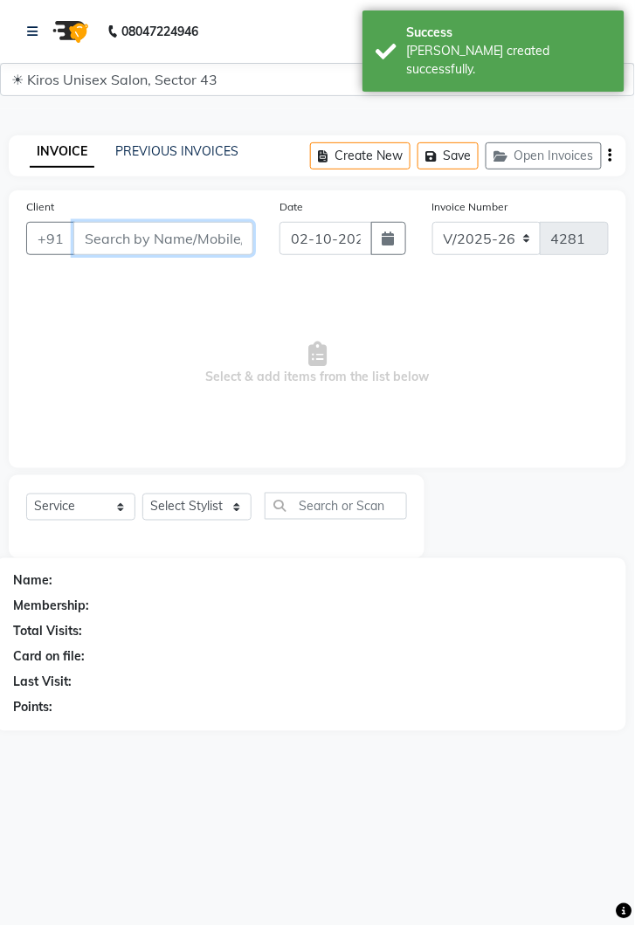
click at [149, 240] on input "Client" at bounding box center [163, 238] width 180 height 33
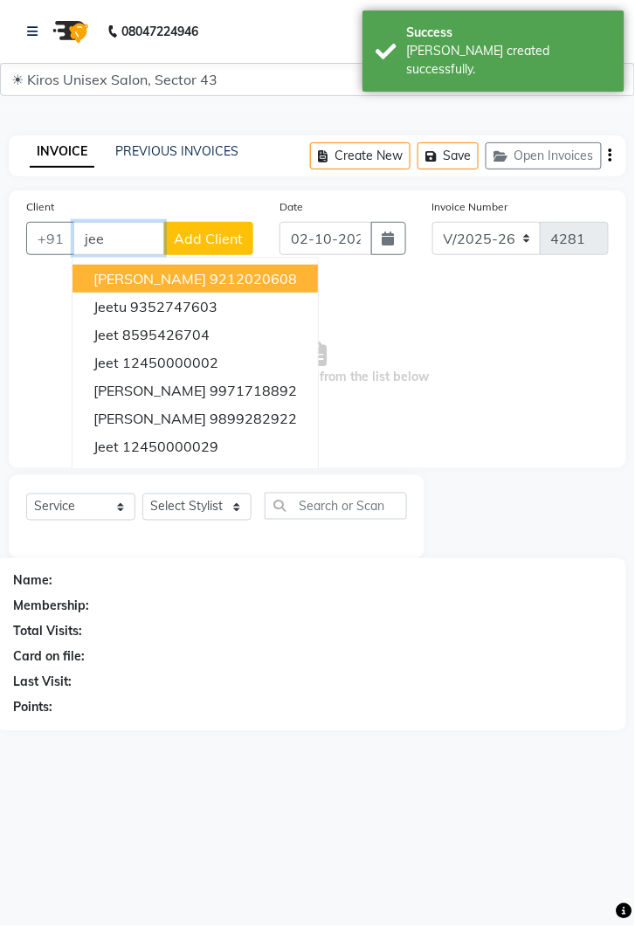
click at [171, 357] on ngb-highlight "12450000002" at bounding box center [170, 362] width 96 height 17
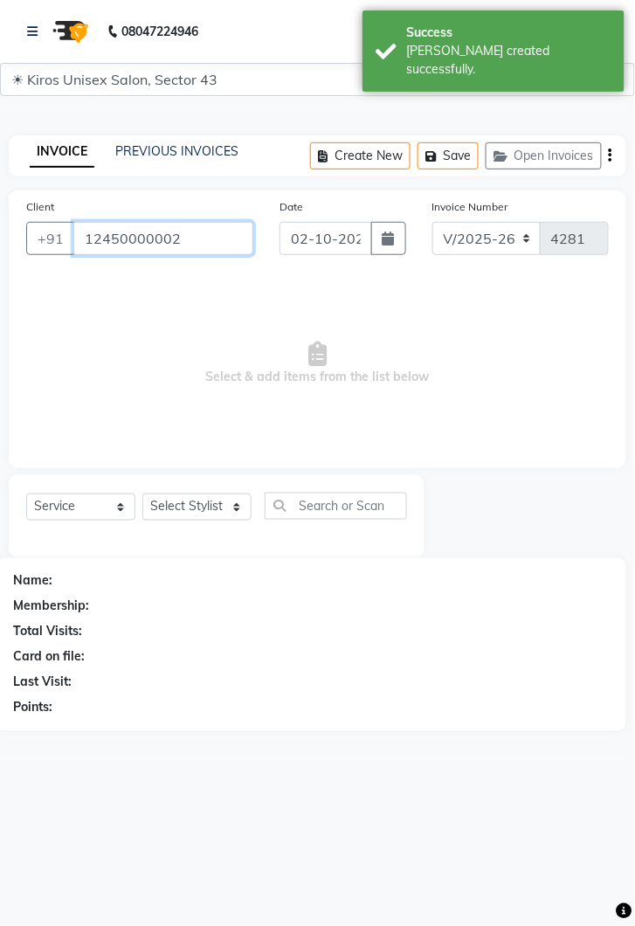
type input "12450000002"
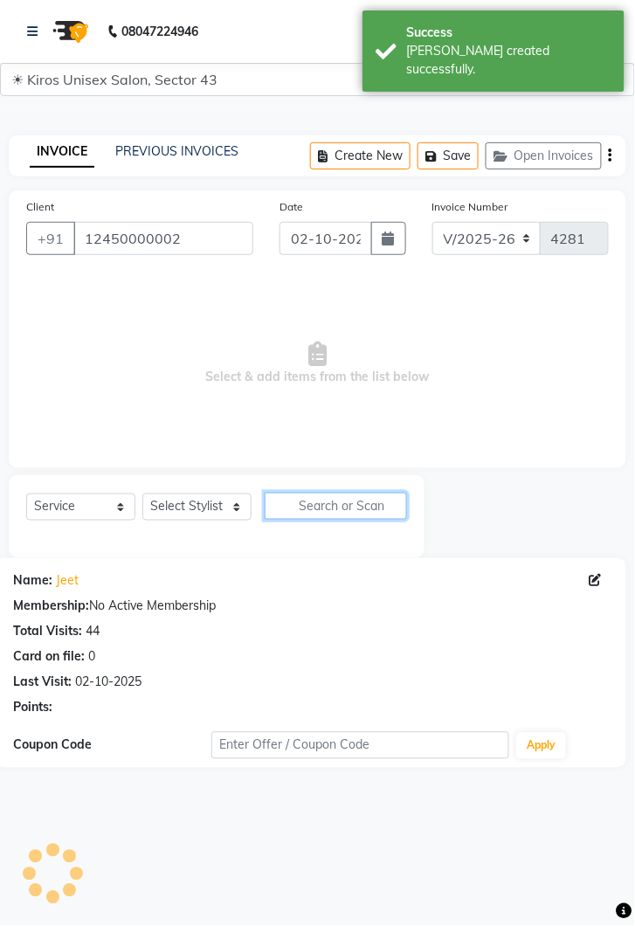
click at [265, 508] on input "text" at bounding box center [336, 506] width 142 height 27
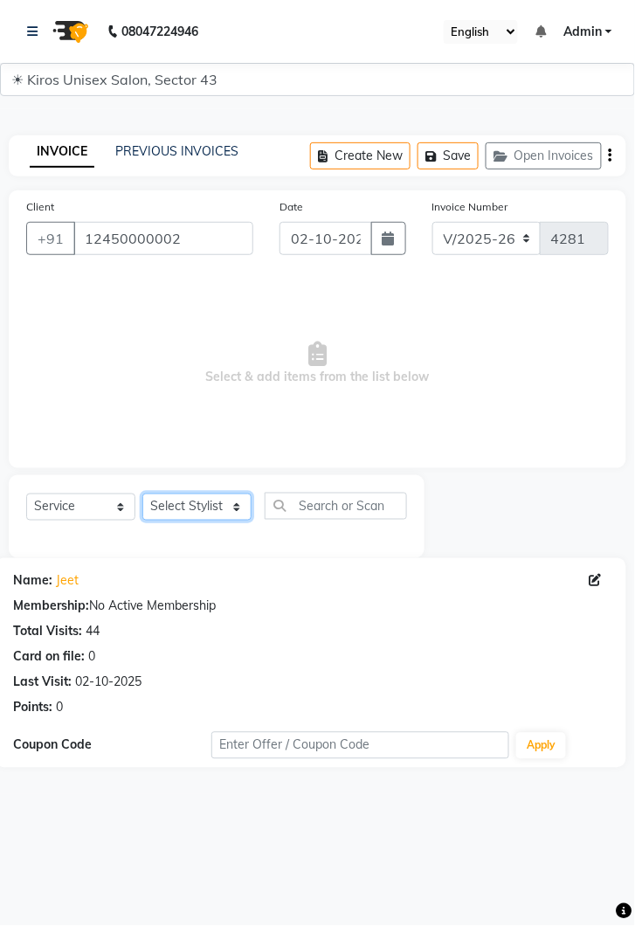
click at [236, 502] on select "Select Stylist [PERSON_NAME] [PERSON_NAME] Jeet Lalit Lamu [PERSON_NAME] [PERSO…" at bounding box center [196, 507] width 109 height 27
select select "89444"
click at [142, 494] on select "Select Stylist [PERSON_NAME] [PERSON_NAME] Jeet Lalit Lamu [PERSON_NAME] [PERSO…" at bounding box center [196, 507] width 109 height 27
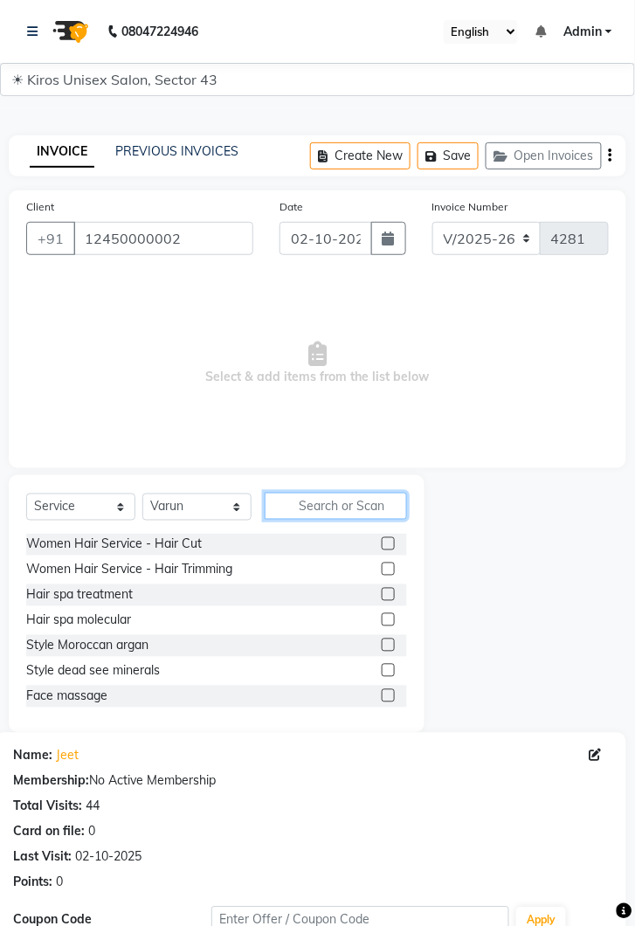
click at [330, 498] on input "text" at bounding box center [336, 506] width 142 height 27
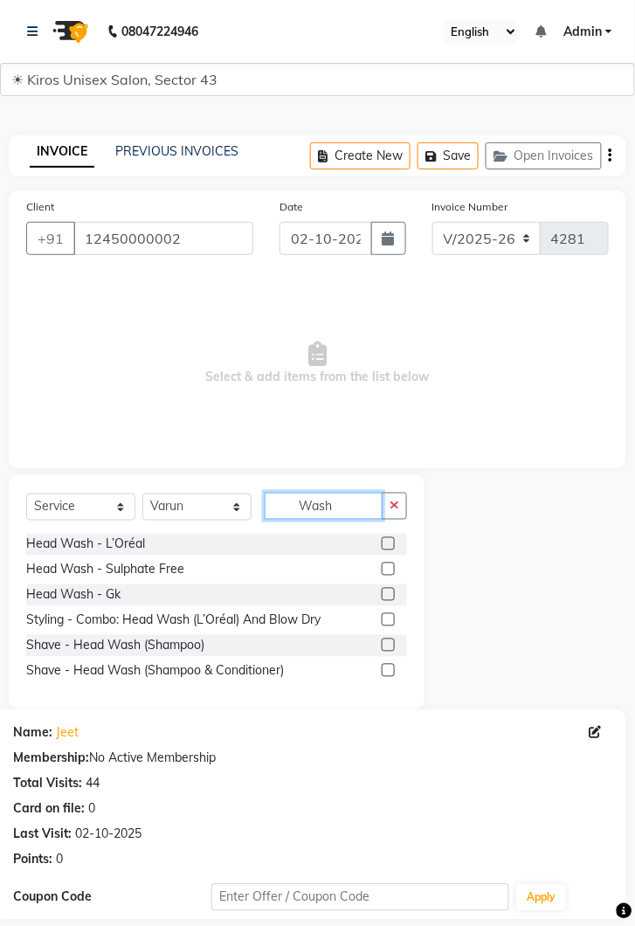
type input "Wash"
click at [387, 542] on label at bounding box center [388, 543] width 13 height 13
click at [387, 542] on input "checkbox" at bounding box center [387, 544] width 11 height 11
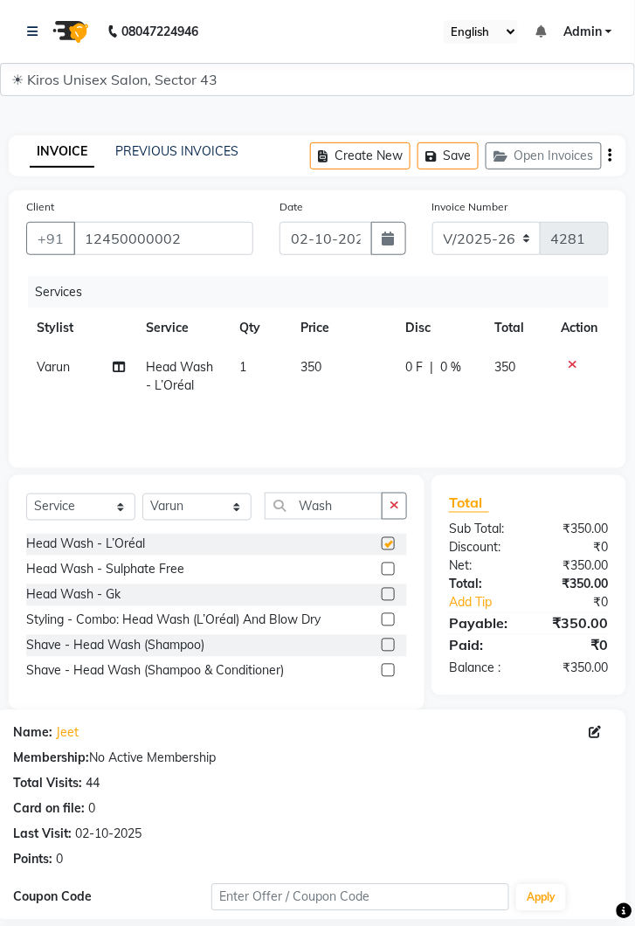
checkbox input "false"
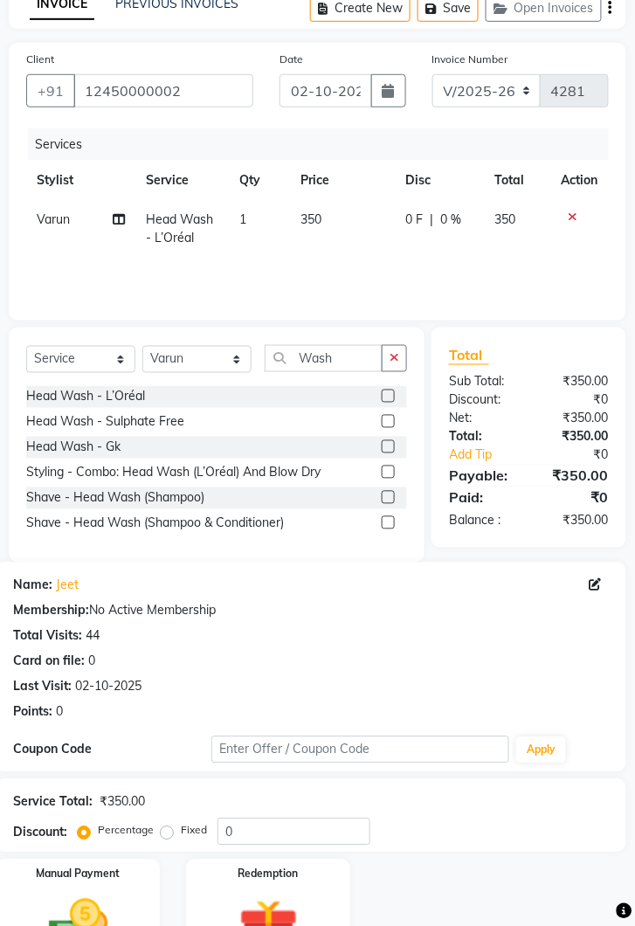
scroll to position [188, 0]
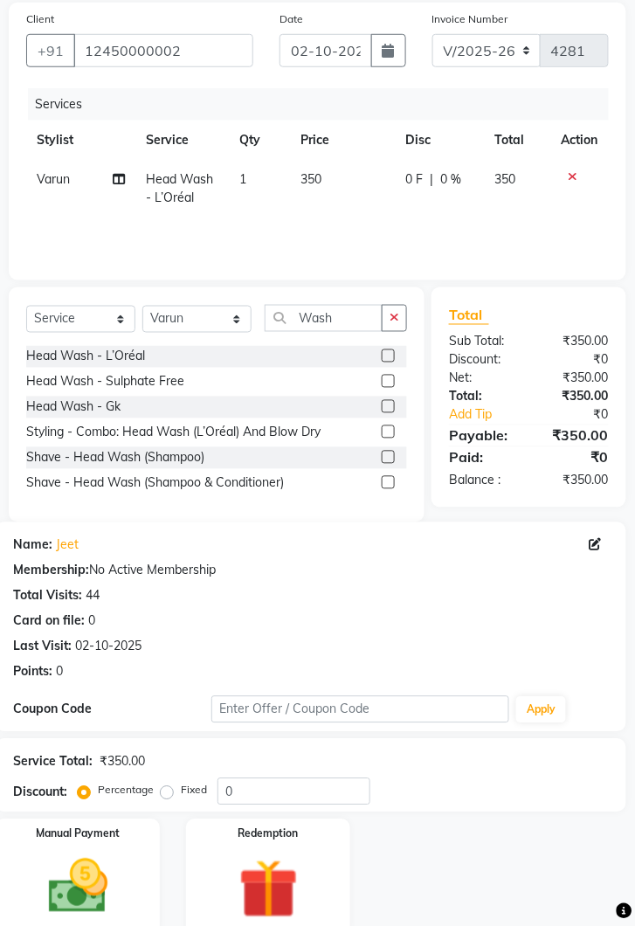
click at [124, 887] on img at bounding box center [78, 887] width 97 height 69
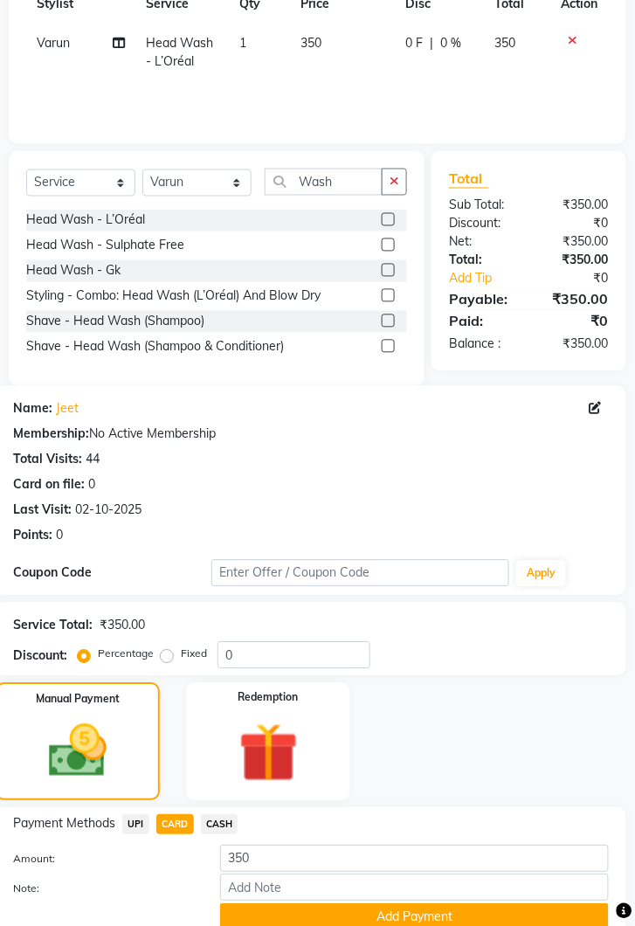
click at [435, 925] on button "Add Payment" at bounding box center [414, 917] width 389 height 27
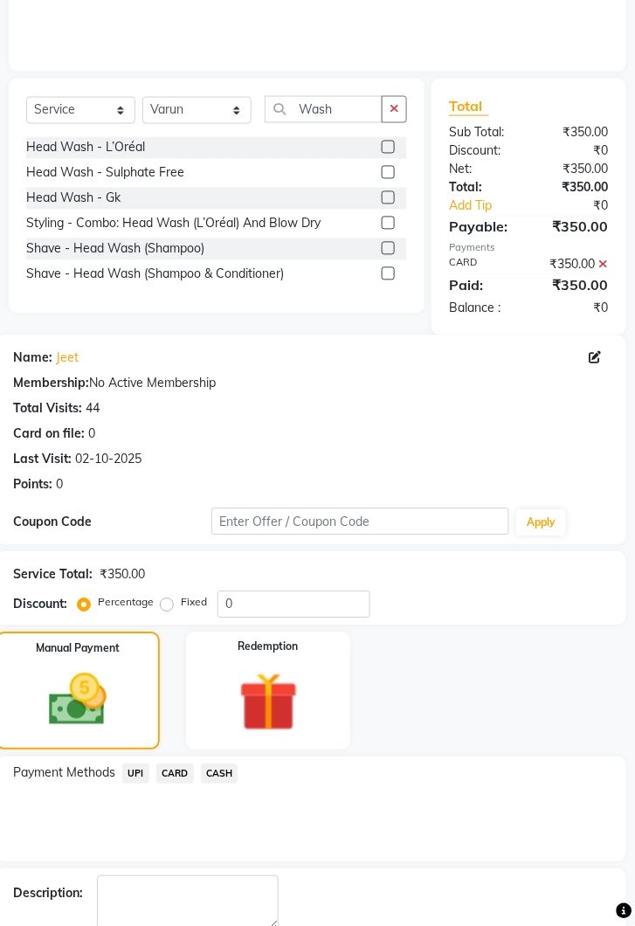
scroll to position [414, 0]
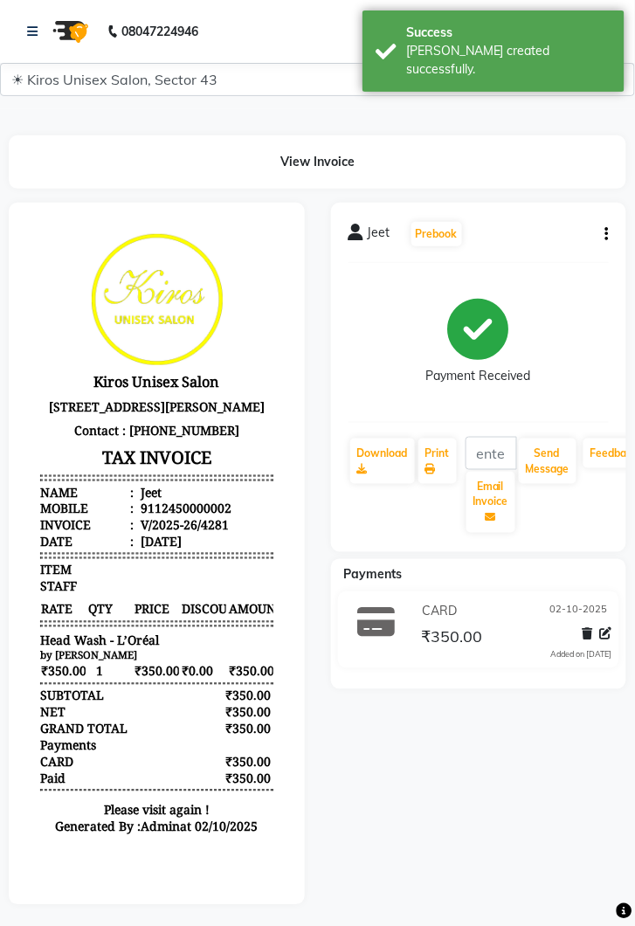
click at [169, 418] on p "[STREET_ADDRESS][PERSON_NAME]" at bounding box center [155, 406] width 233 height 24
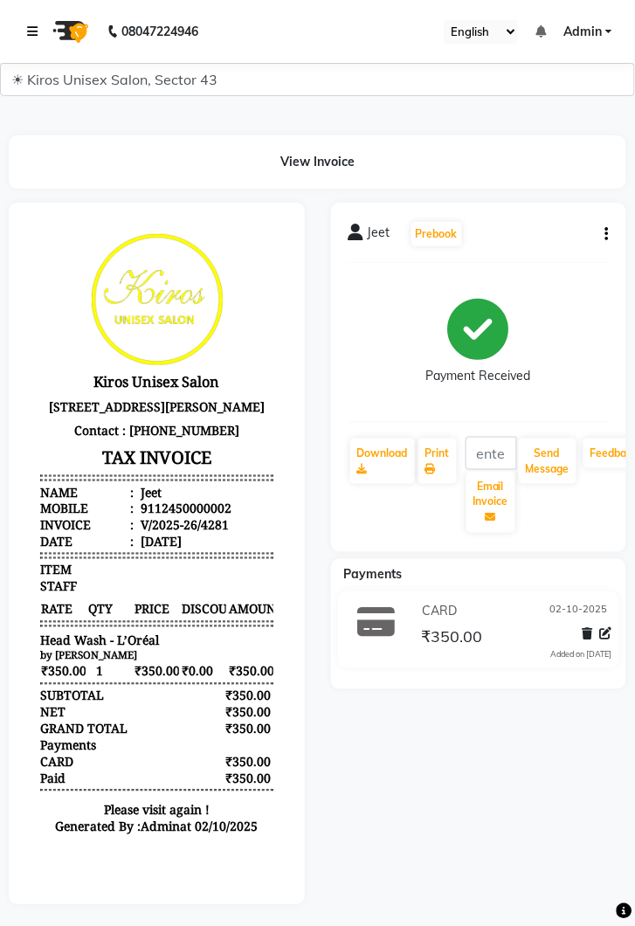
click at [40, 28] on link at bounding box center [35, 31] width 17 height 49
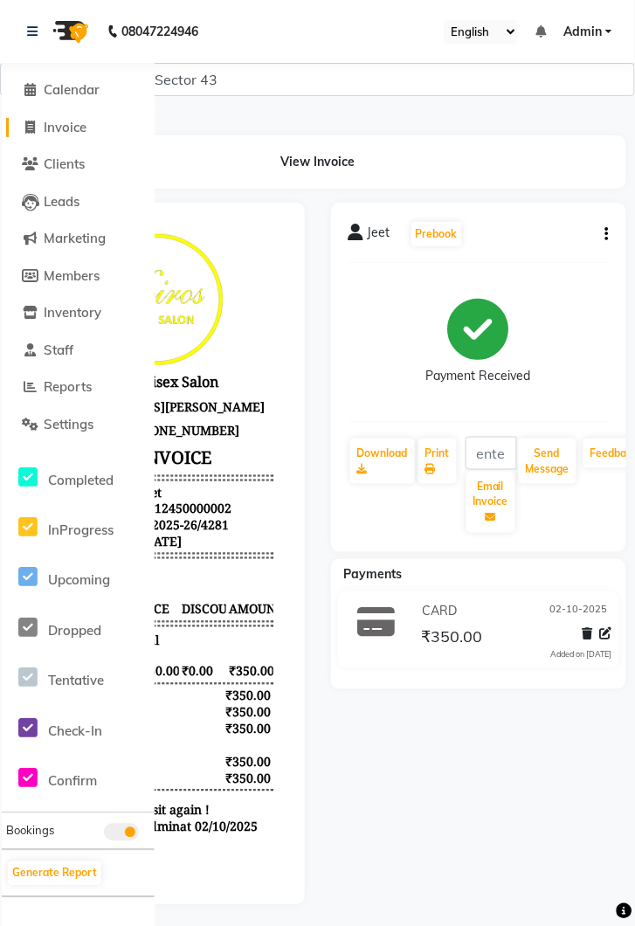
click at [92, 135] on link "Invoice" at bounding box center [78, 128] width 144 height 20
select select "service"
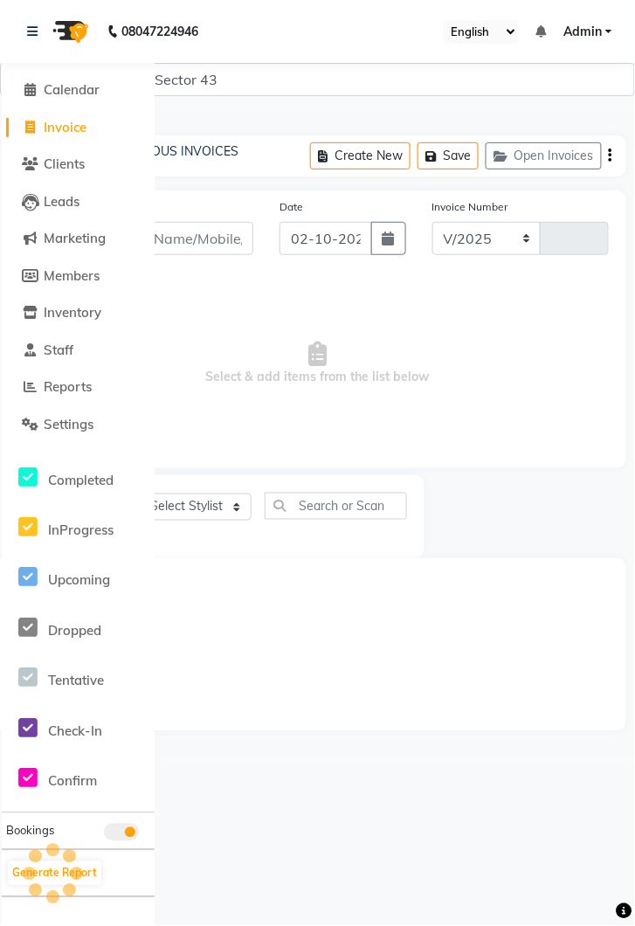
select select "5694"
type input "4282"
click at [36, 17] on link at bounding box center [35, 31] width 17 height 49
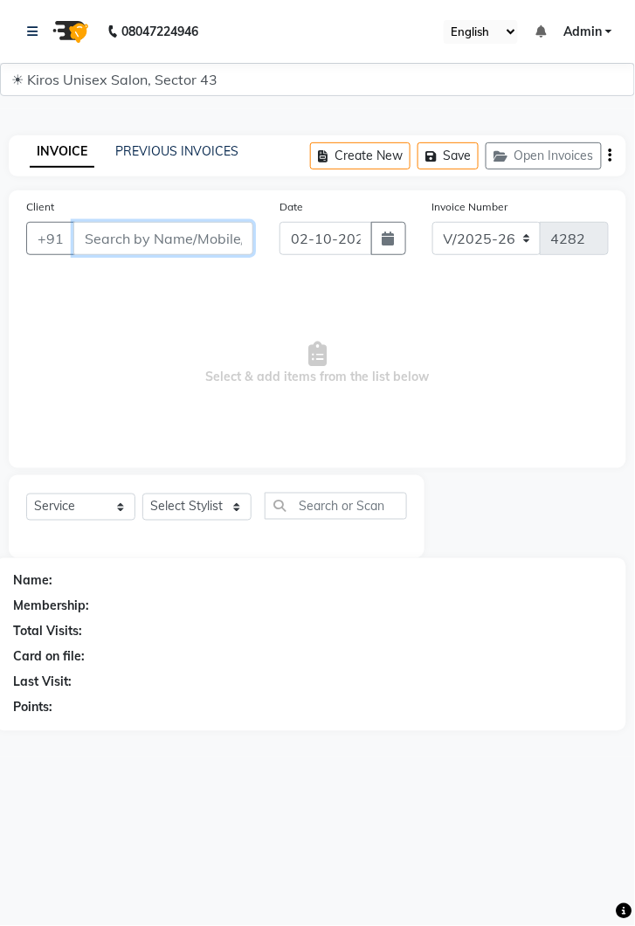
click at [190, 234] on input "Client" at bounding box center [163, 238] width 180 height 33
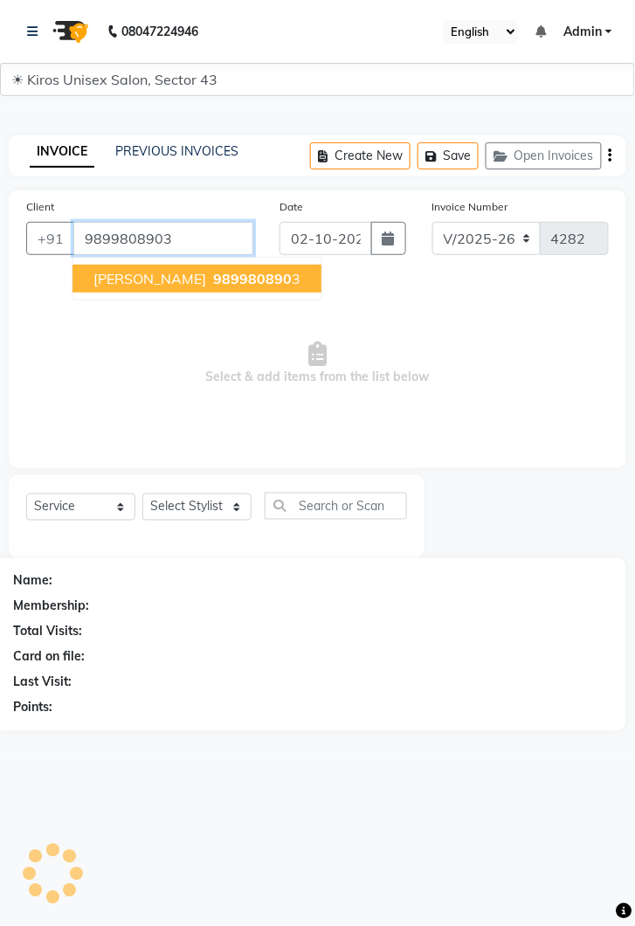
type input "9899808903"
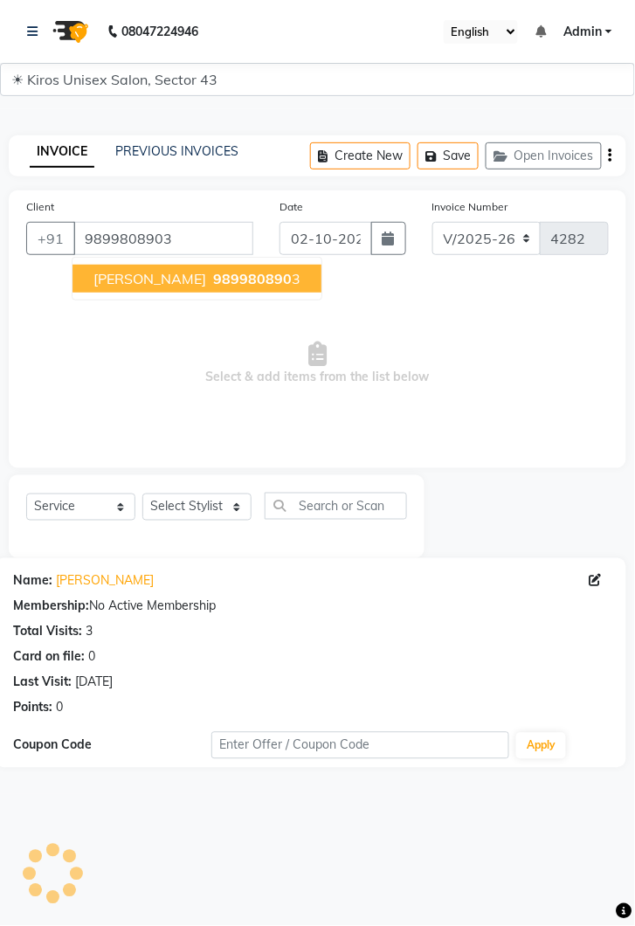
click at [213, 275] on span "989980890" at bounding box center [252, 278] width 79 height 17
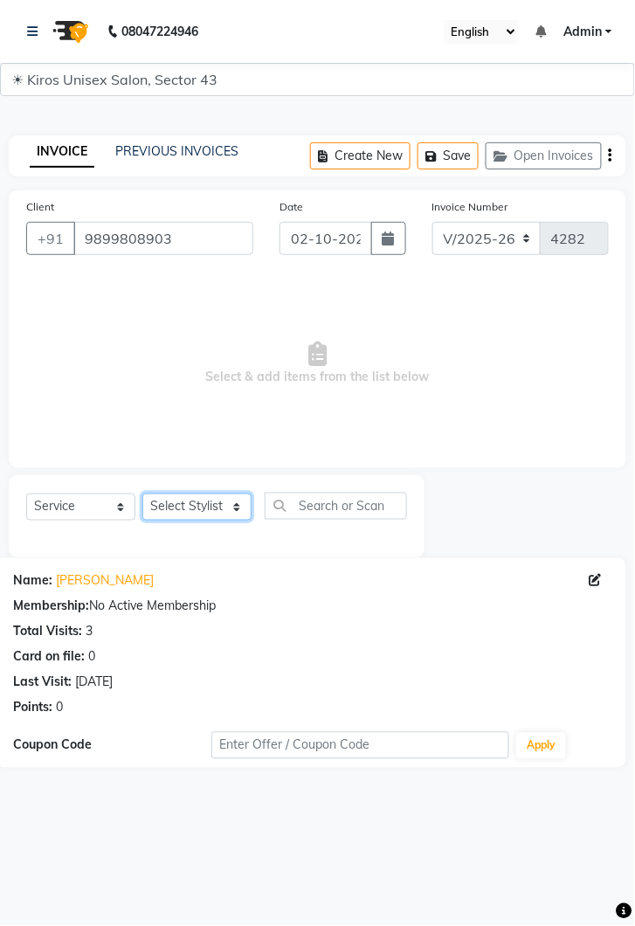
click at [239, 507] on select "Select Stylist [PERSON_NAME] [PERSON_NAME] Jeet Lalit Lamu [PERSON_NAME] [PERSO…" at bounding box center [196, 507] width 109 height 27
select select "69096"
click at [142, 494] on select "Select Stylist [PERSON_NAME] [PERSON_NAME] Jeet Lalit Lamu [PERSON_NAME] [PERSO…" at bounding box center [196, 507] width 109 height 27
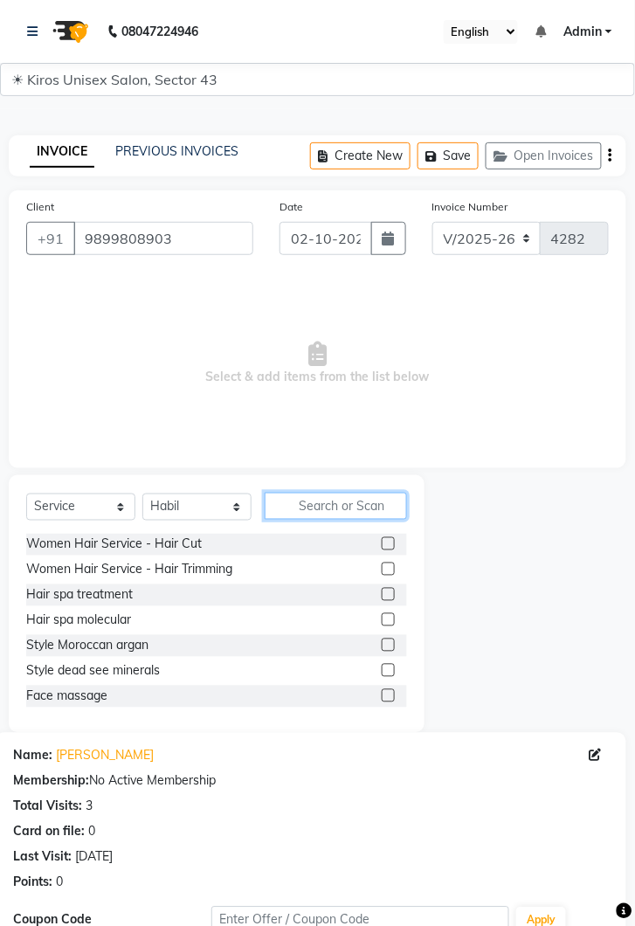
click at [336, 503] on input "text" at bounding box center [336, 506] width 142 height 27
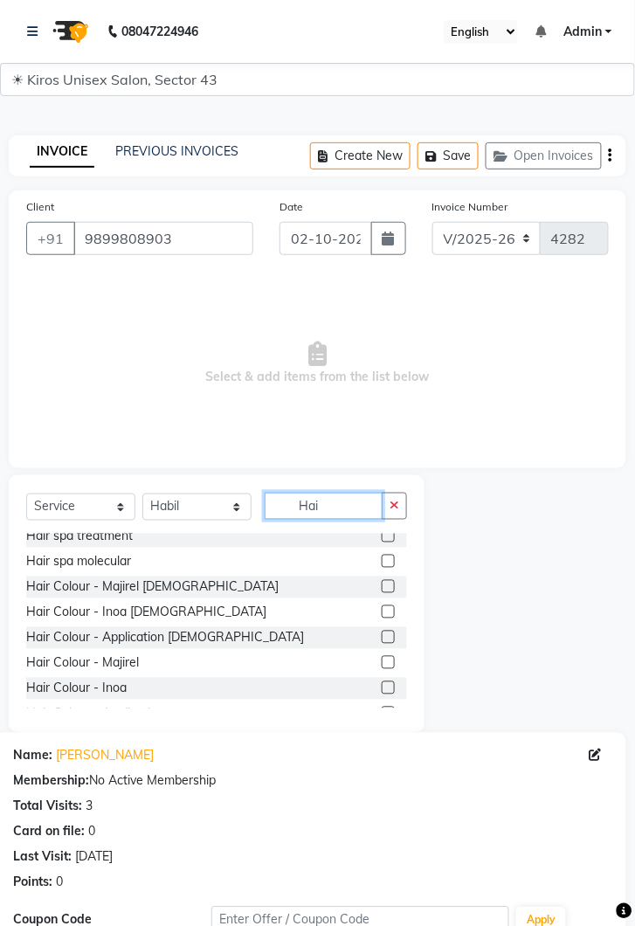
scroll to position [56, 0]
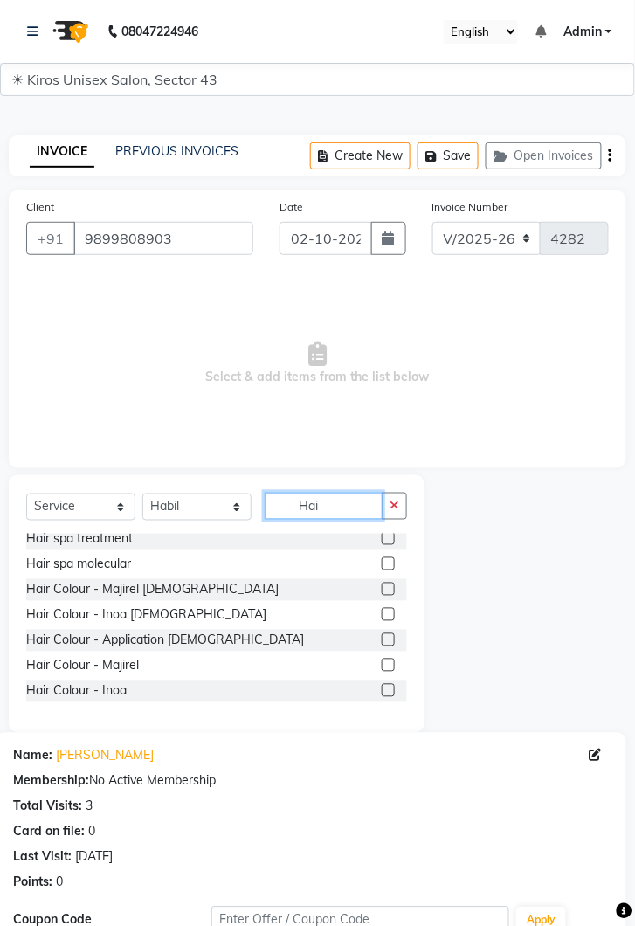
type input "Hai"
click at [387, 564] on label at bounding box center [388, 563] width 13 height 13
click at [387, 564] on input "checkbox" at bounding box center [387, 564] width 11 height 11
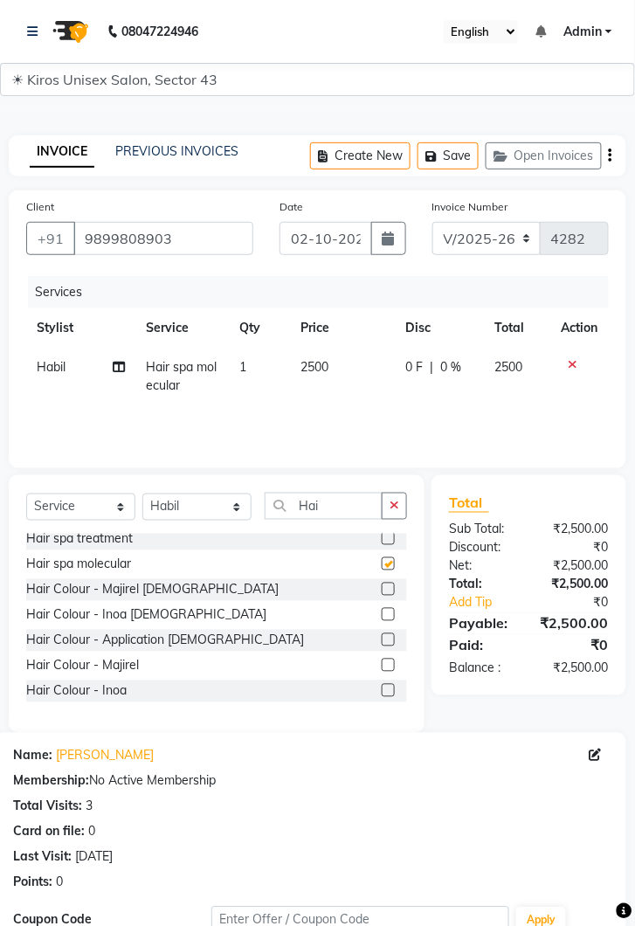
checkbox input "false"
click at [359, 349] on td "2500" at bounding box center [343, 377] width 105 height 58
select select "69096"
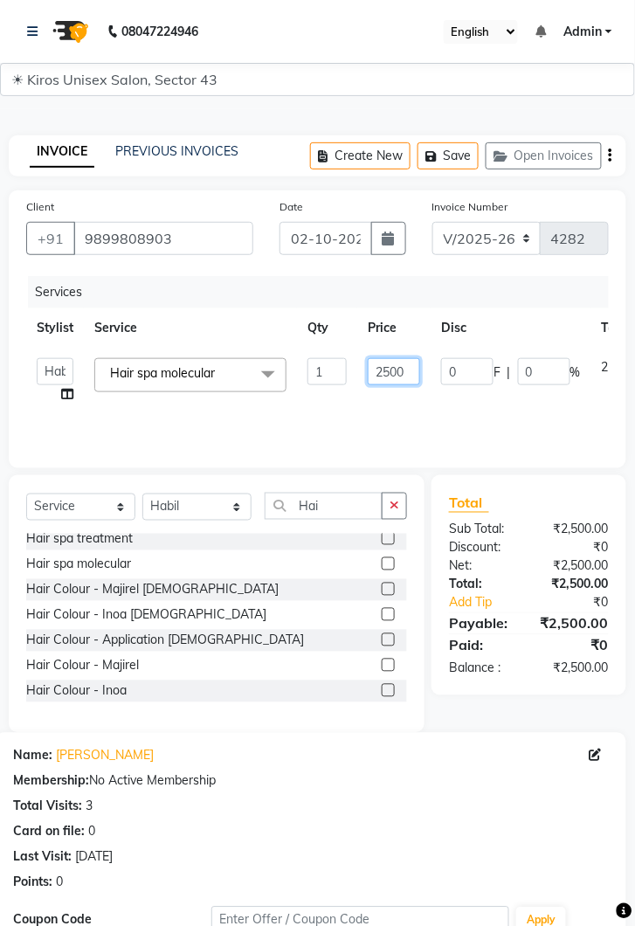
click at [402, 366] on input "2500" at bounding box center [394, 371] width 52 height 27
type input "2"
type input "3500"
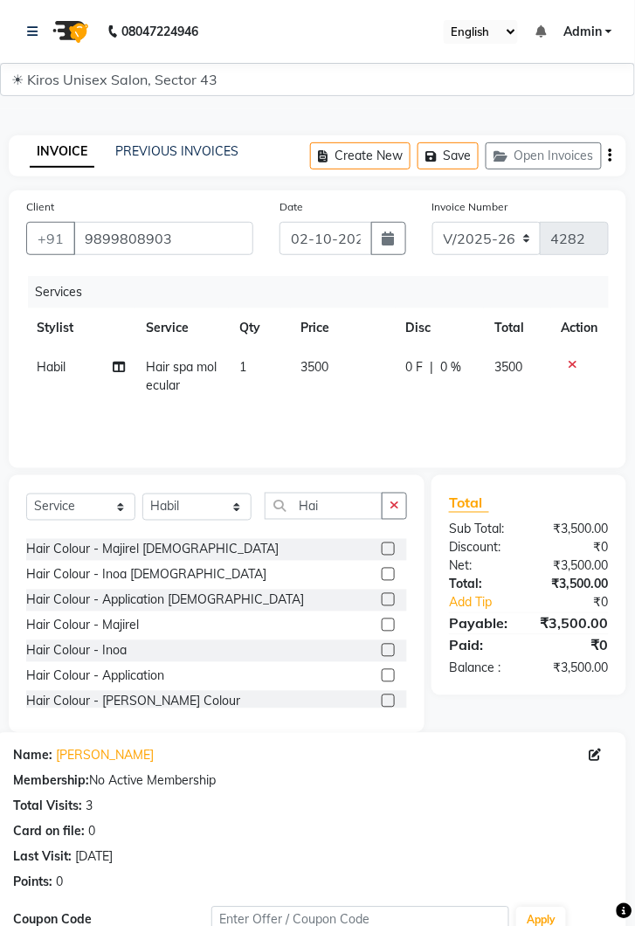
scroll to position [117, 0]
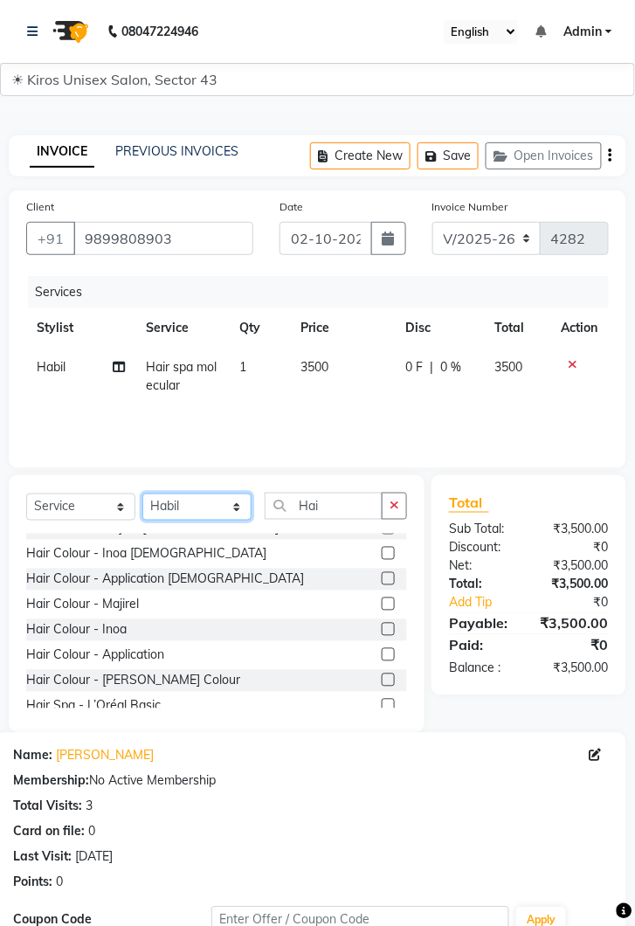
click at [249, 511] on select "Select Stylist [PERSON_NAME] [PERSON_NAME] Jeet Lalit Lamu [PERSON_NAME] [PERSO…" at bounding box center [196, 507] width 109 height 27
click at [142, 494] on select "Select Stylist [PERSON_NAME] [PERSON_NAME] Jeet Lalit Lamu [PERSON_NAME] [PERSO…" at bounding box center [196, 507] width 109 height 27
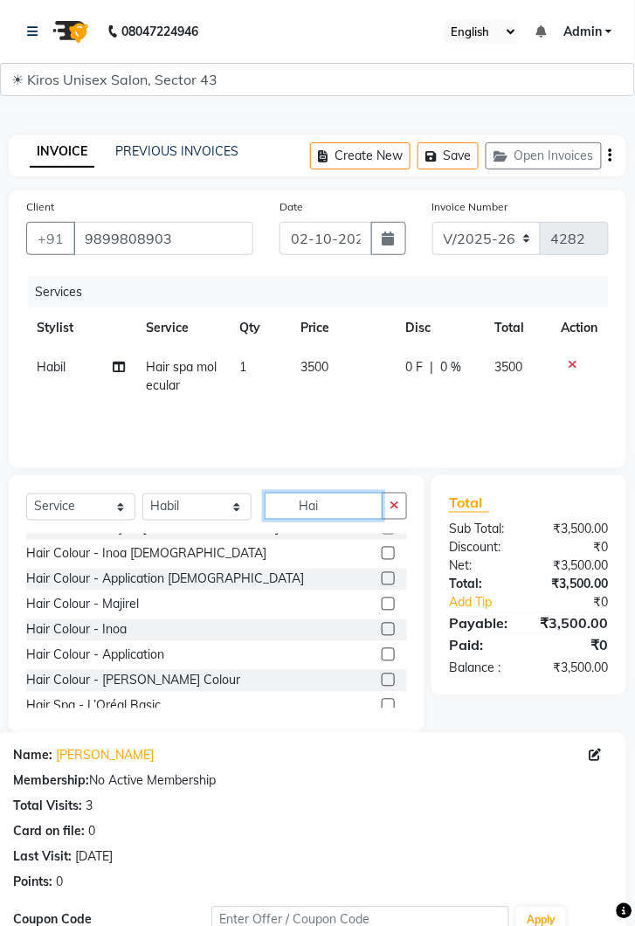
click at [349, 504] on input "Hai" at bounding box center [324, 506] width 118 height 27
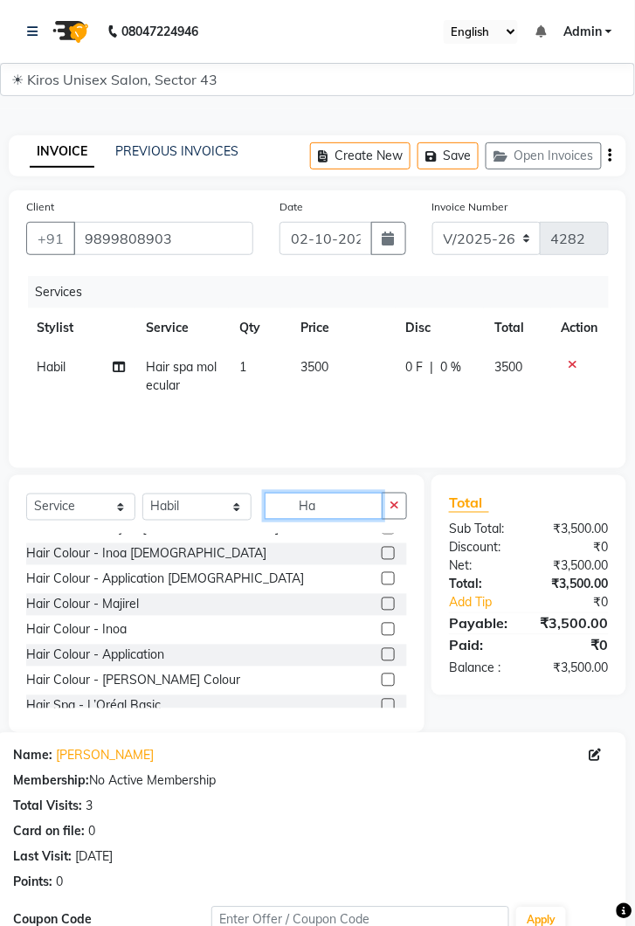
type input "H"
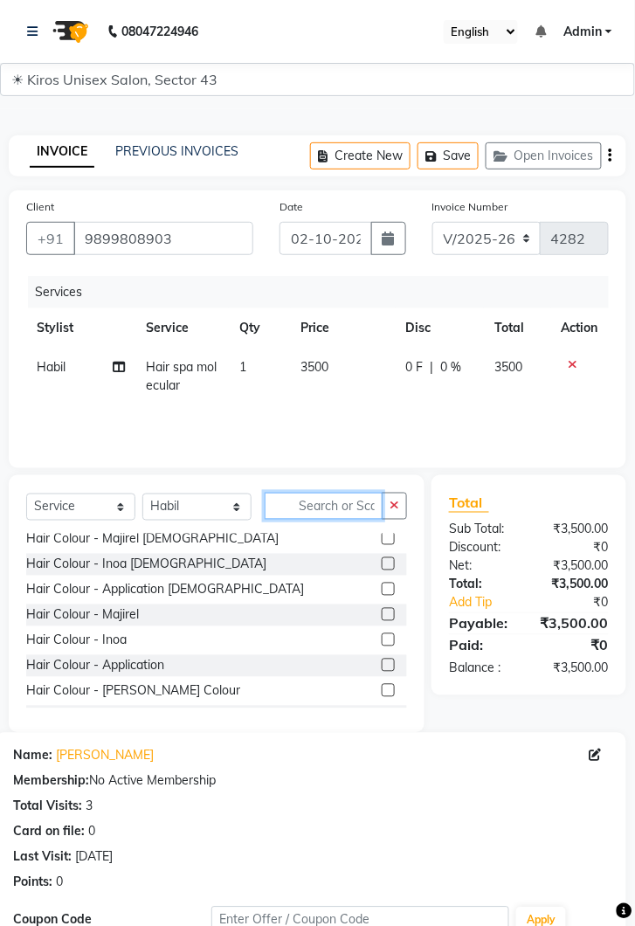
scroll to position [481, 0]
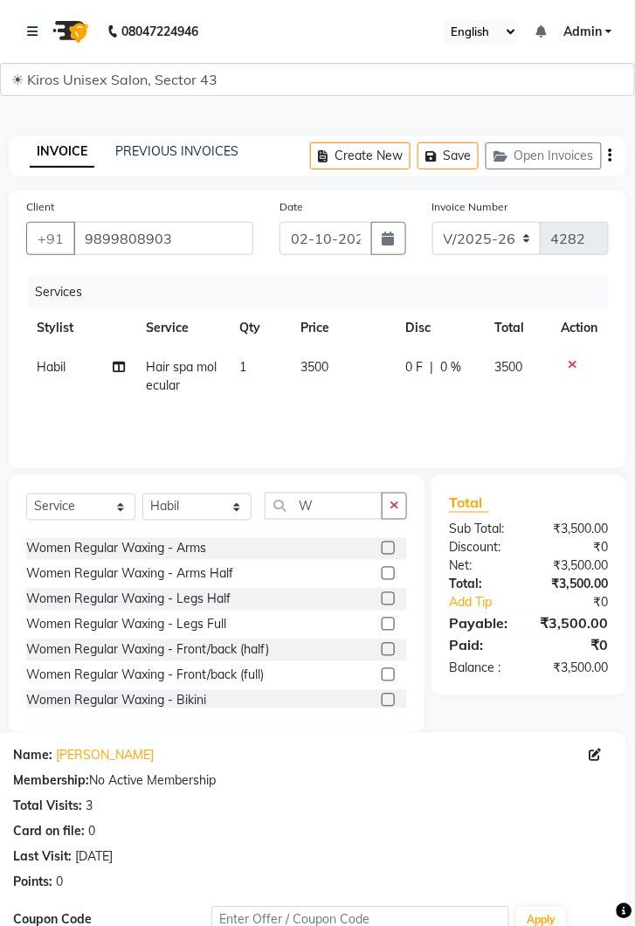
click at [142, 792] on div "Name: [PERSON_NAME] Membership: No Active Membership Total Visits: 3 Card on fi…" at bounding box center [311, 816] width 596 height 152
click at [336, 508] on input "W" at bounding box center [324, 506] width 118 height 27
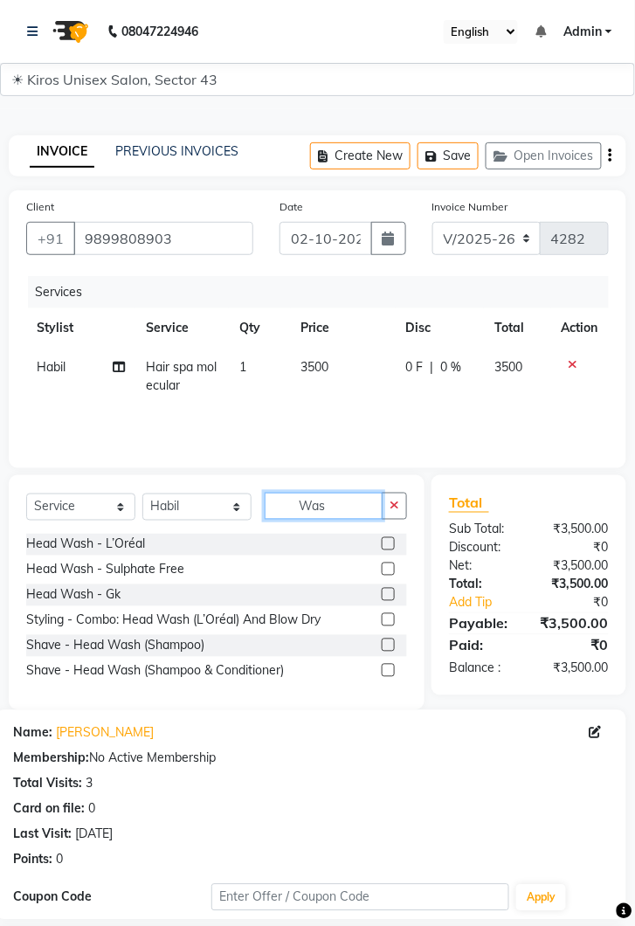
scroll to position [0, 0]
type input "Was"
click at [390, 539] on label at bounding box center [388, 543] width 13 height 13
click at [390, 539] on input "checkbox" at bounding box center [387, 544] width 11 height 11
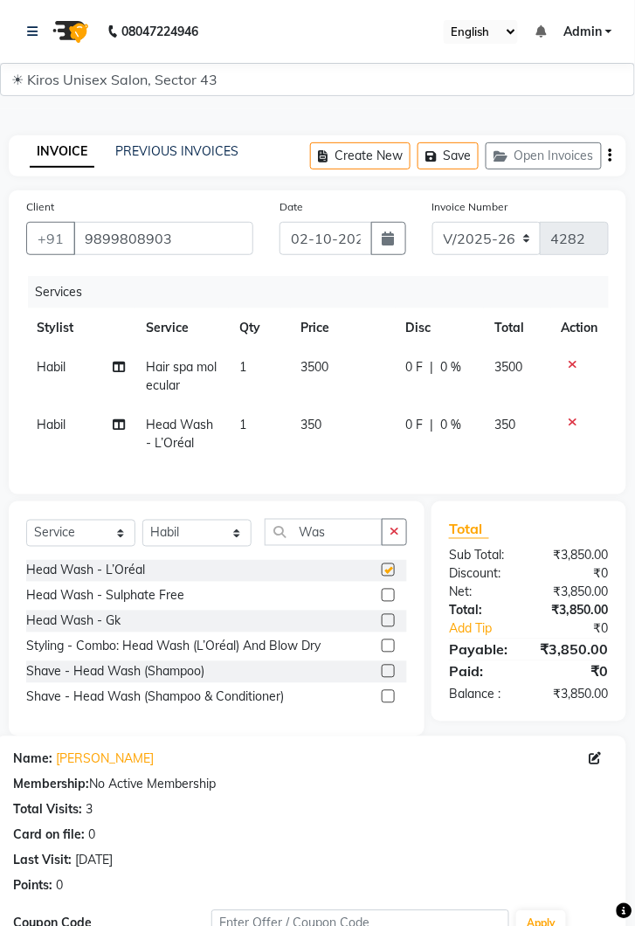
checkbox input "false"
click at [243, 535] on select "Select Stylist [PERSON_NAME] [PERSON_NAME] Jeet Lalit Lamu [PERSON_NAME] [PERSO…" at bounding box center [196, 533] width 109 height 27
select select "67564"
click at [142, 520] on select "Select Stylist [PERSON_NAME] [PERSON_NAME] Jeet Lalit Lamu [PERSON_NAME] [PERSO…" at bounding box center [196, 533] width 109 height 27
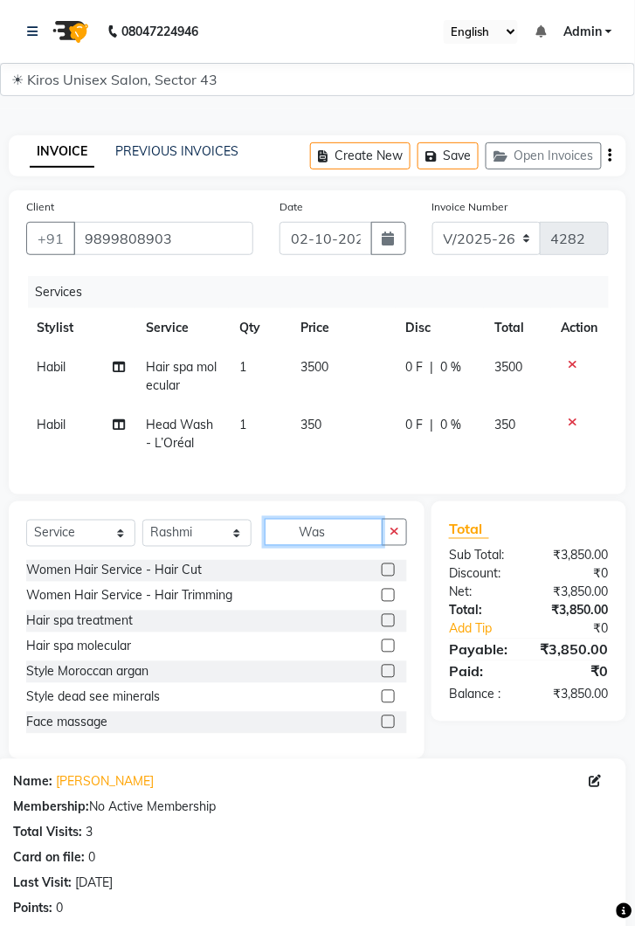
click at [343, 533] on input "Was" at bounding box center [324, 532] width 118 height 27
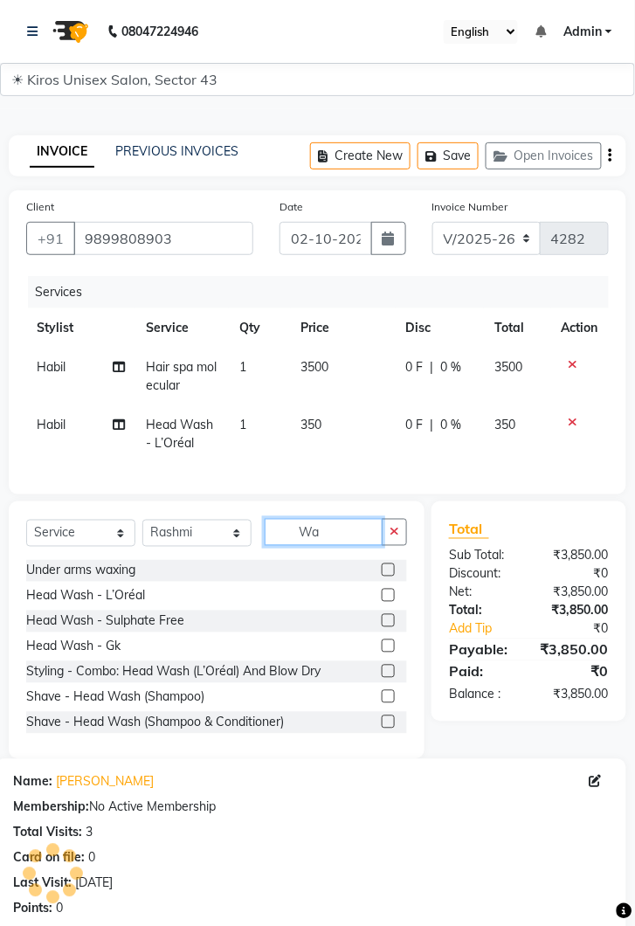
type input "W"
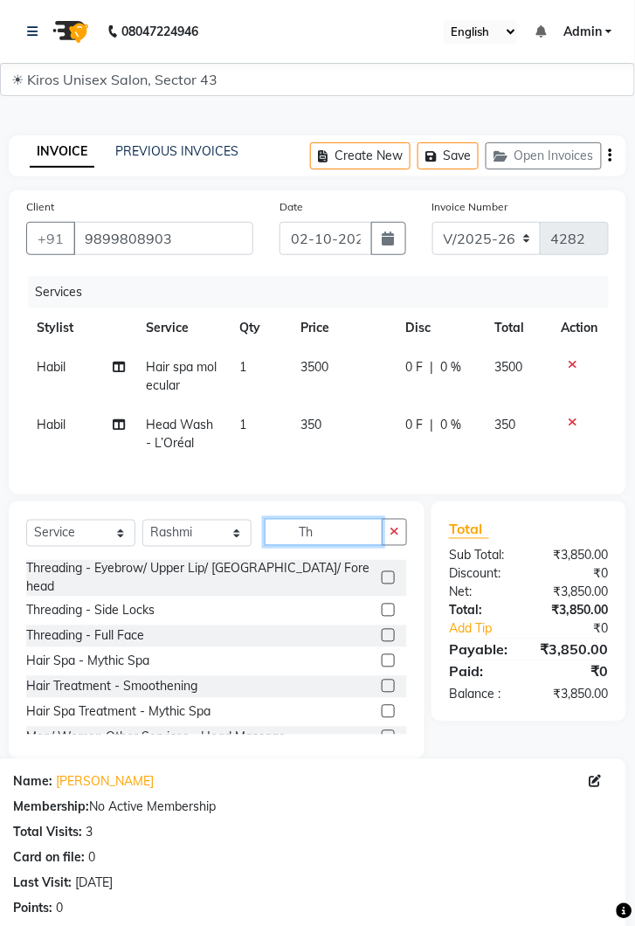
type input "Th"
click at [387, 571] on label at bounding box center [388, 577] width 13 height 13
click at [387, 573] on input "checkbox" at bounding box center [387, 578] width 11 height 11
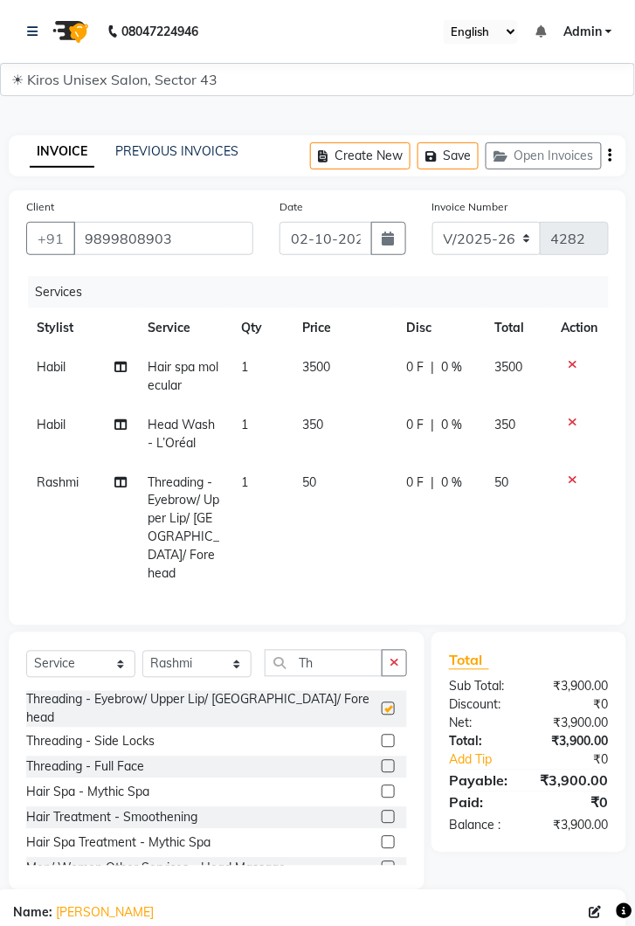
checkbox input "false"
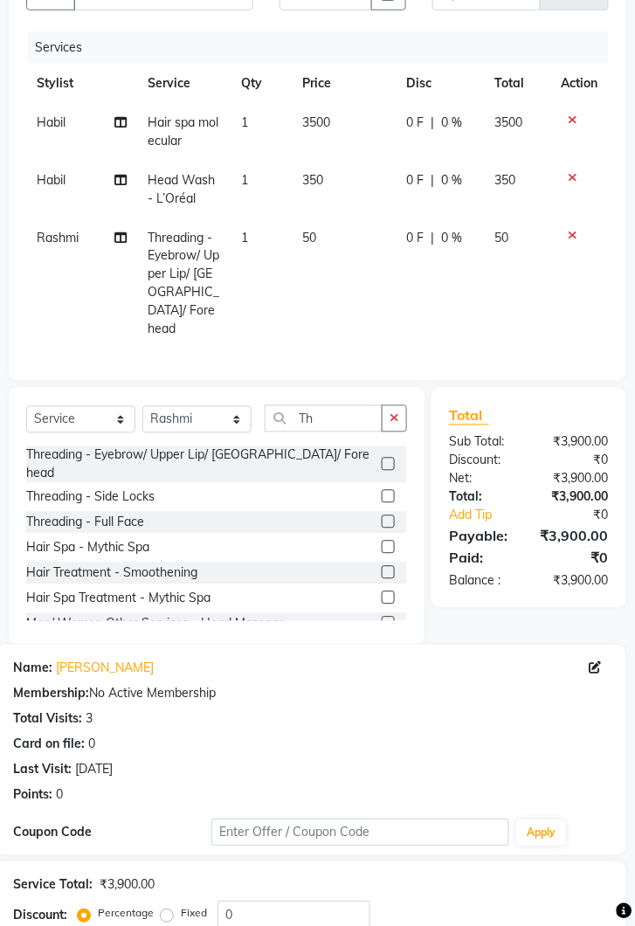
scroll to position [327, 0]
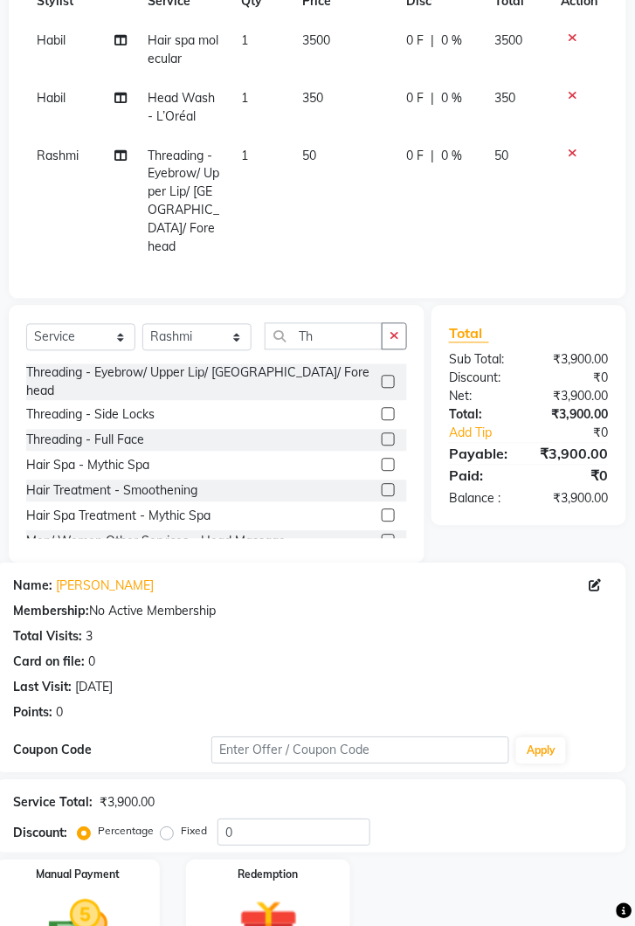
click at [98, 894] on img at bounding box center [78, 928] width 97 height 69
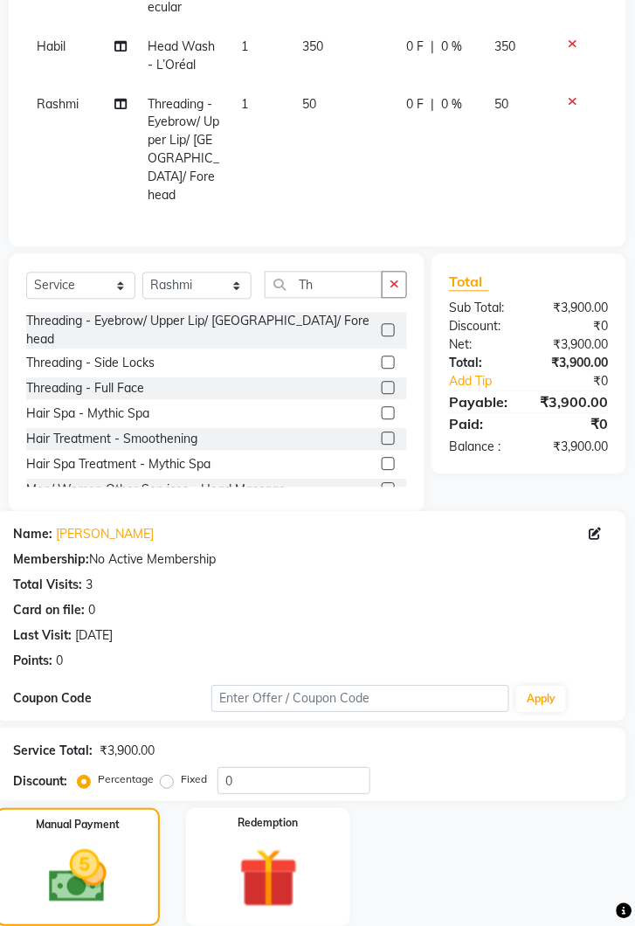
scroll to position [439, 0]
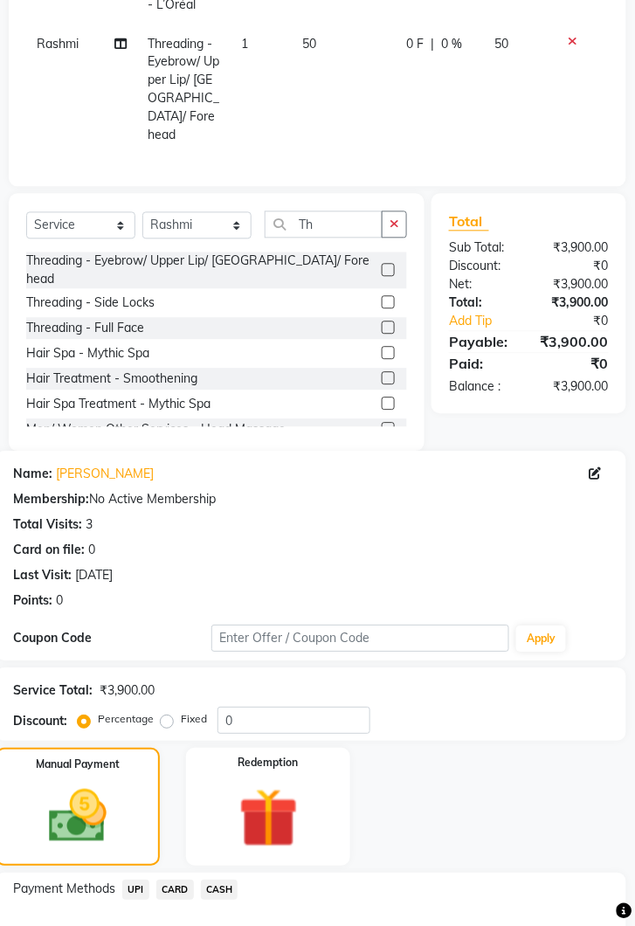
click at [232, 881] on span "CASH" at bounding box center [220, 891] width 38 height 20
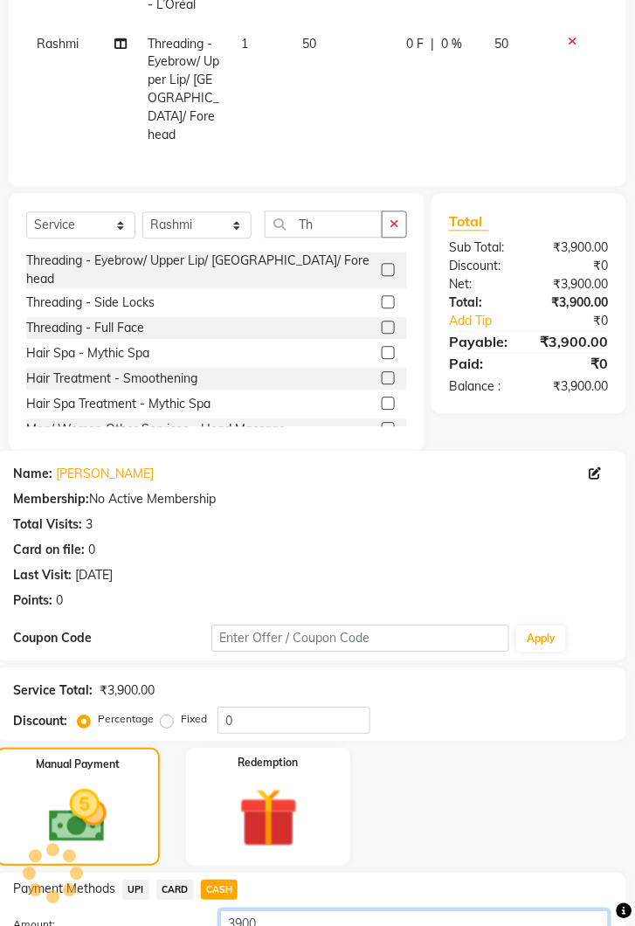
click at [335, 911] on input "3900" at bounding box center [414, 924] width 389 height 27
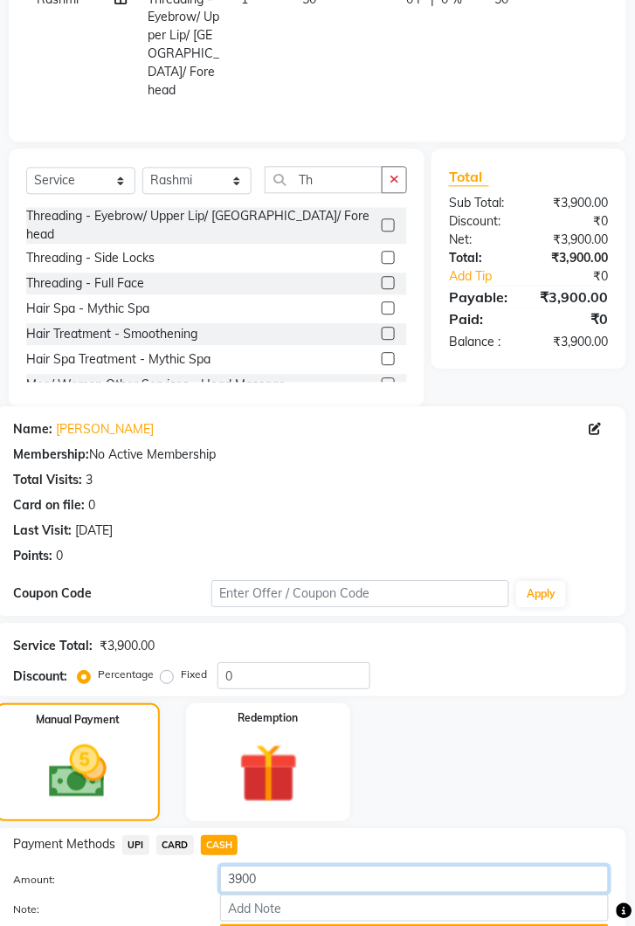
scroll to position [515, 0]
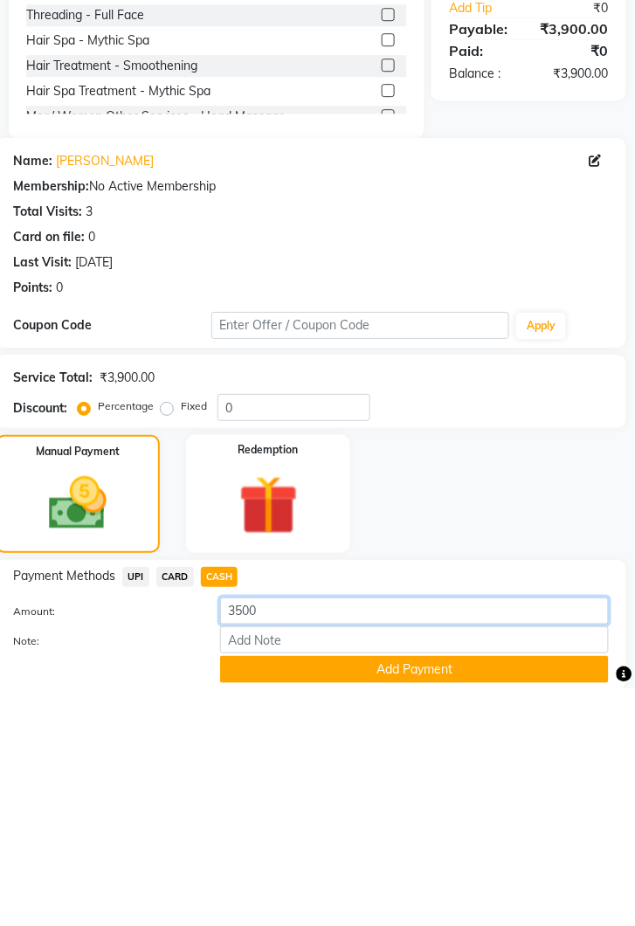
type input "3500"
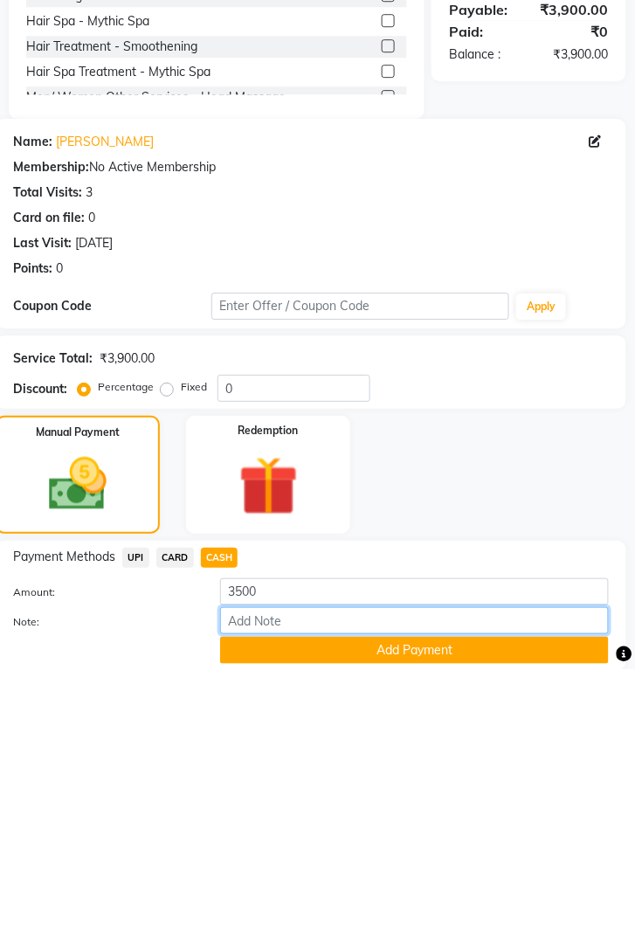
scroll to position [539, 0]
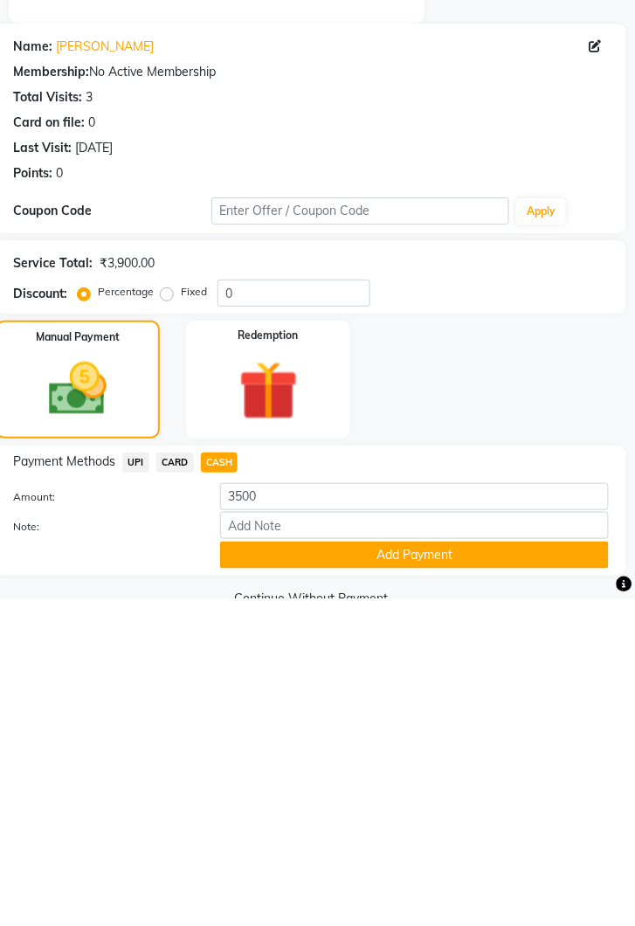
click at [450, 869] on button "Add Payment" at bounding box center [414, 882] width 389 height 27
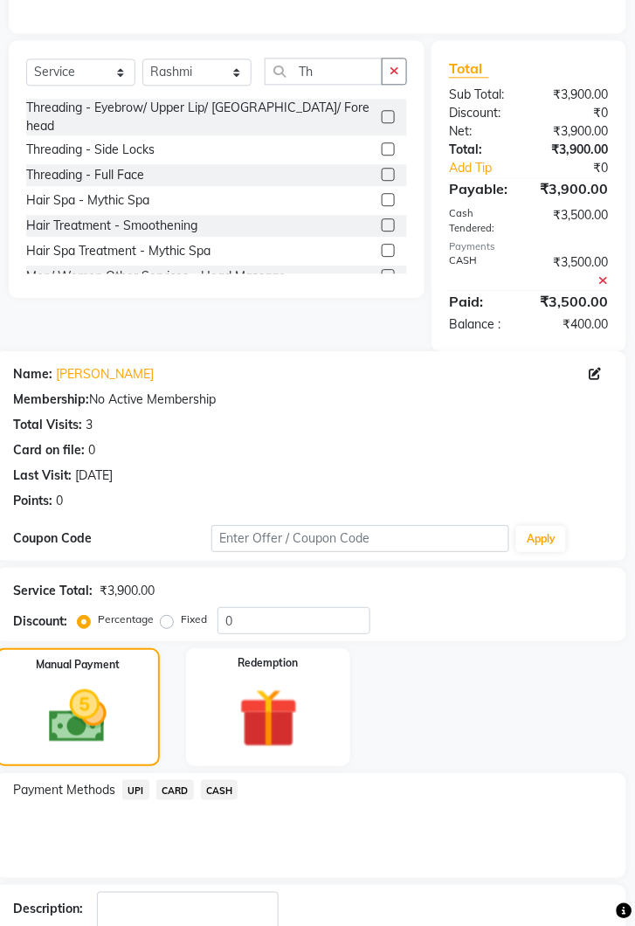
scroll to position [590, 0]
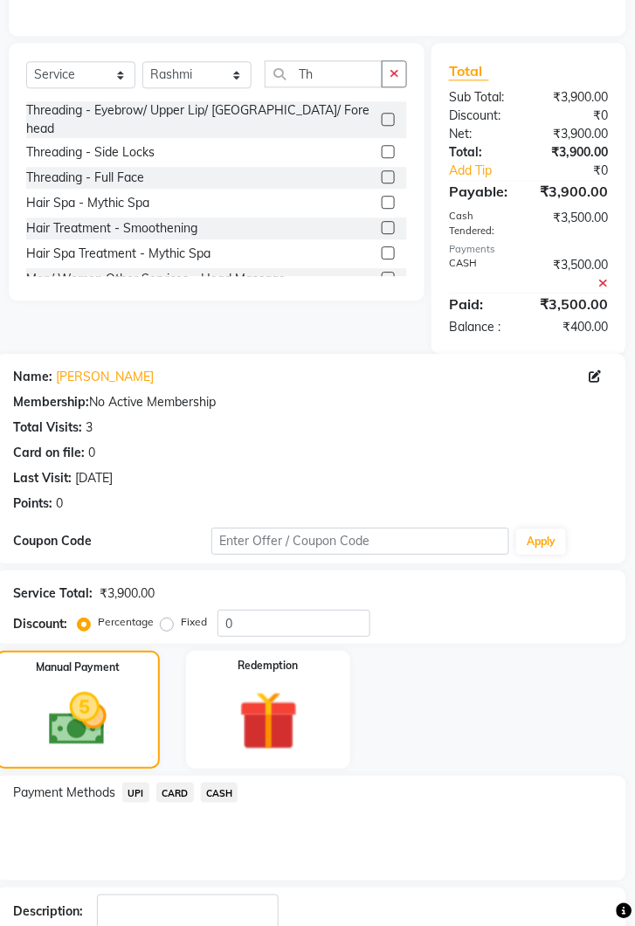
click at [228, 783] on span "CASH" at bounding box center [220, 793] width 38 height 20
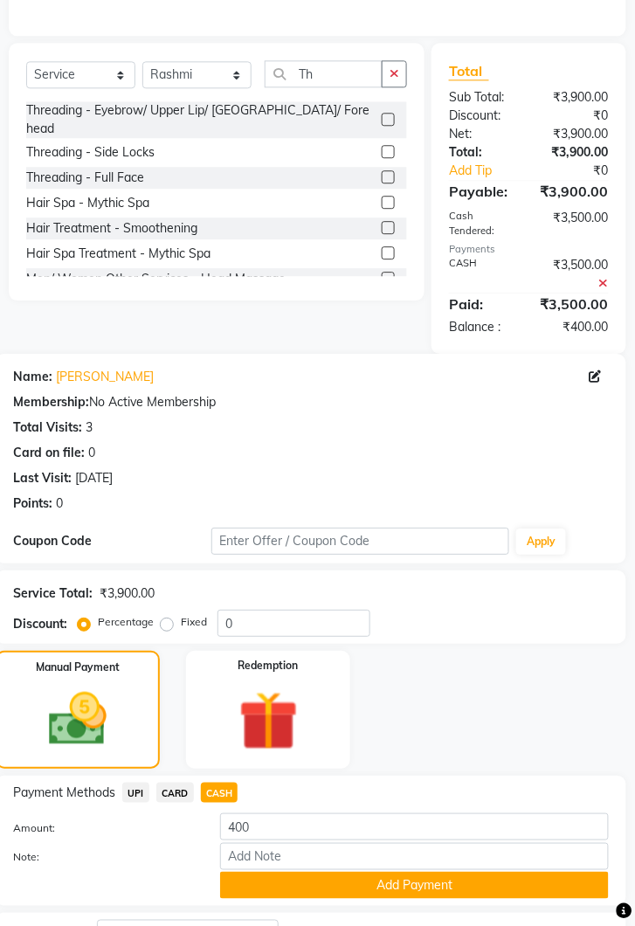
click at [394, 872] on button "Add Payment" at bounding box center [414, 885] width 389 height 27
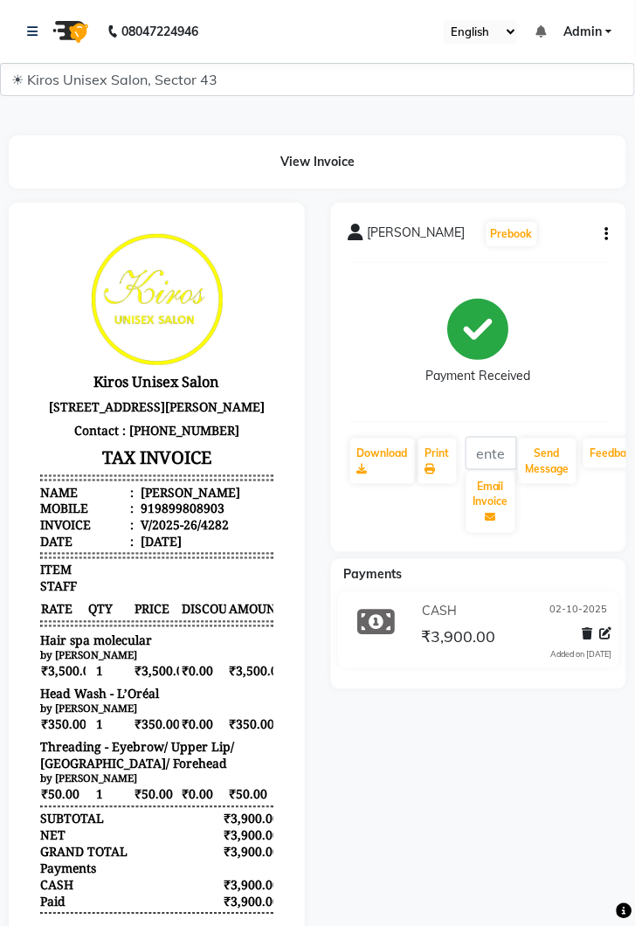
click at [607, 640] on span at bounding box center [606, 635] width 12 height 18
select select "1"
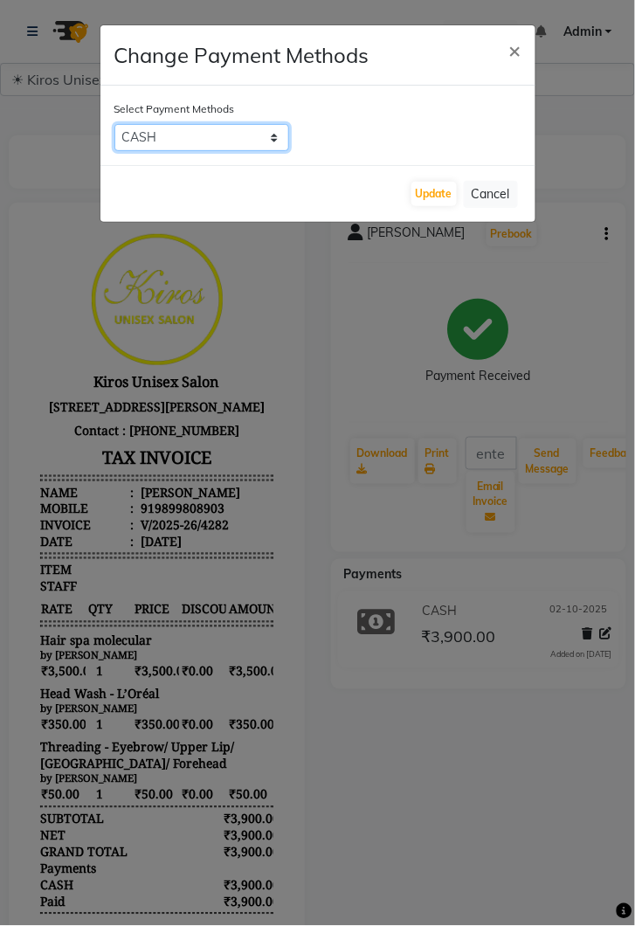
click at [287, 138] on select "UPI CARD CASH" at bounding box center [201, 137] width 175 height 27
click at [509, 61] on span "×" at bounding box center [515, 50] width 12 height 26
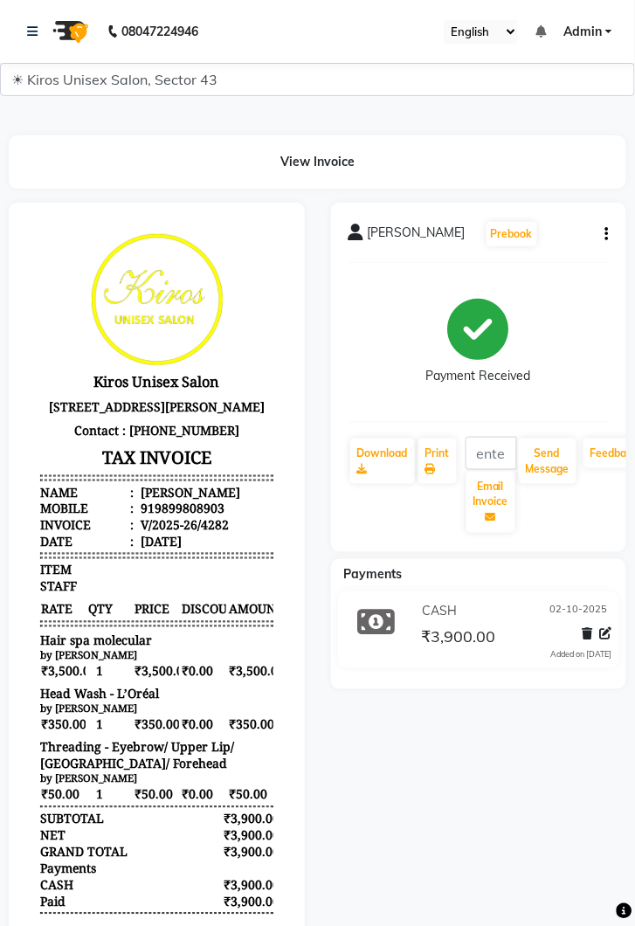
click at [3, 135] on div "View Invoice" at bounding box center [318, 161] width 644 height 53
click at [2, 327] on div at bounding box center [157, 618] width 322 height 830
